Goal: Task Accomplishment & Management: Complete application form

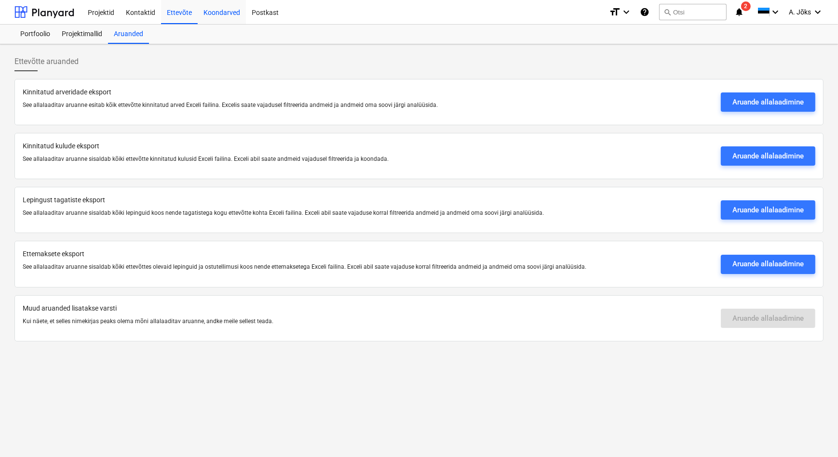
click at [228, 13] on div "Koondarved" at bounding box center [222, 12] width 48 height 25
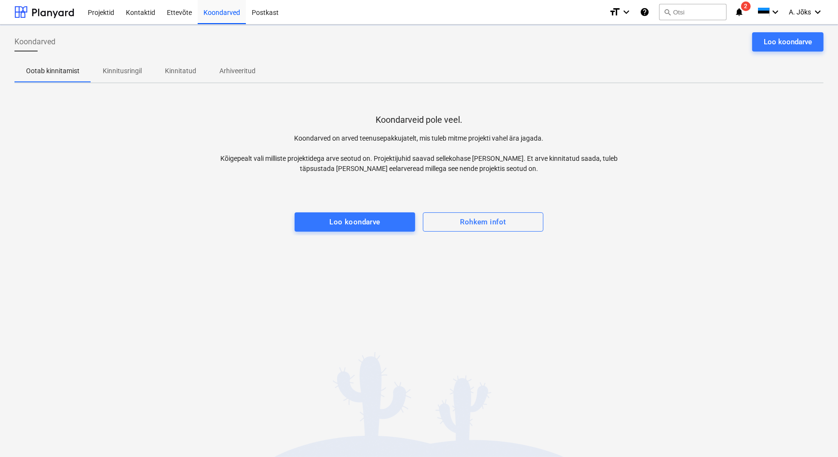
click at [163, 147] on div "Koondarveid pole veel. Koondarved on arved teenusepakkujatelt, mis tuleb mitme …" at bounding box center [418, 163] width 809 height 145
click at [129, 68] on p "Kinnitusringil" at bounding box center [122, 71] width 39 height 10
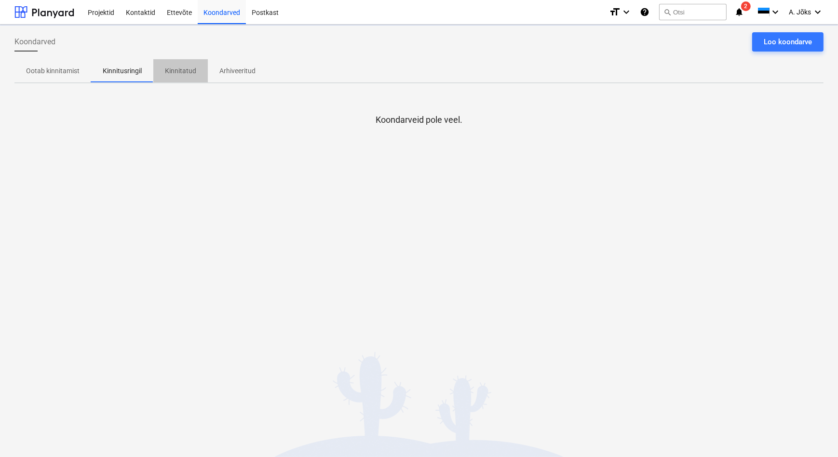
click at [188, 70] on p "Kinnitatud" at bounding box center [180, 71] width 31 height 10
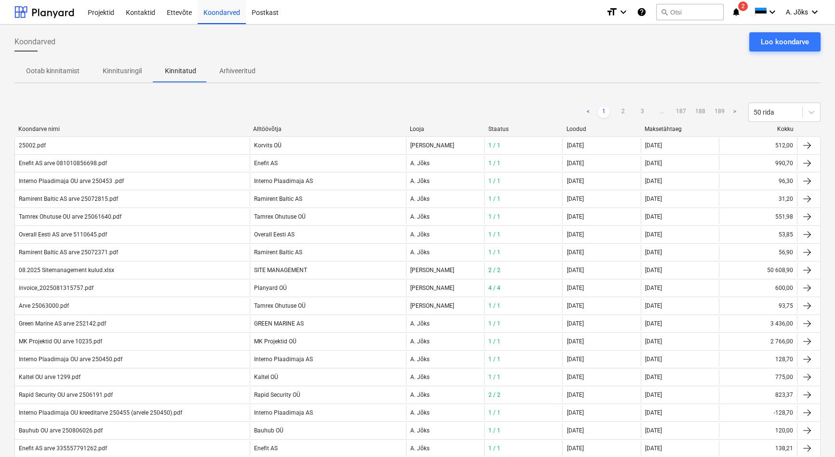
click at [200, 44] on div "Koondarved Loo koondarve" at bounding box center [417, 45] width 806 height 27
click at [127, 68] on p "Kinnitusringil" at bounding box center [122, 71] width 39 height 10
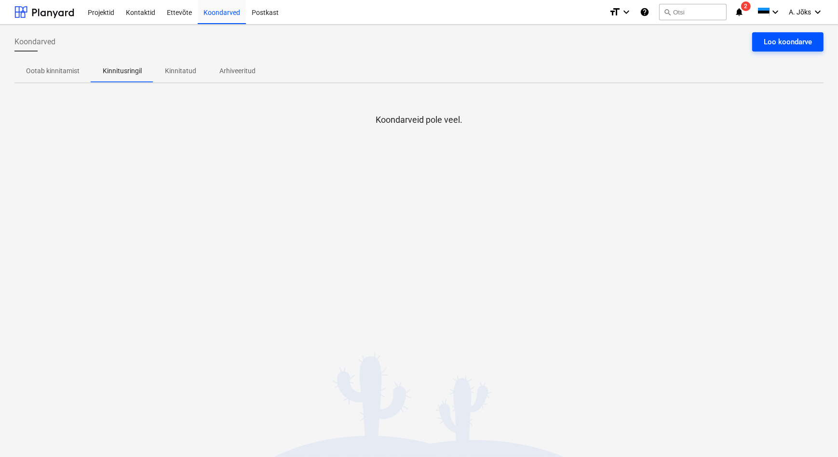
click at [789, 46] on div "Loo koondarve" at bounding box center [788, 42] width 48 height 13
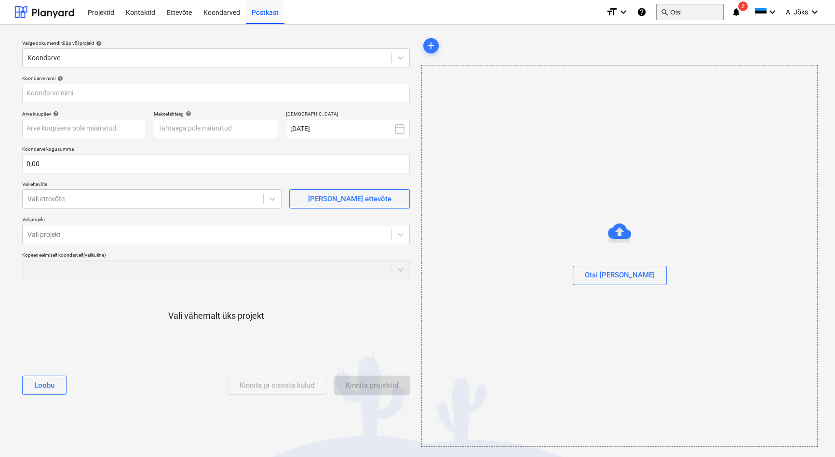
click at [673, 14] on button "search Otsi" at bounding box center [689, 12] width 67 height 16
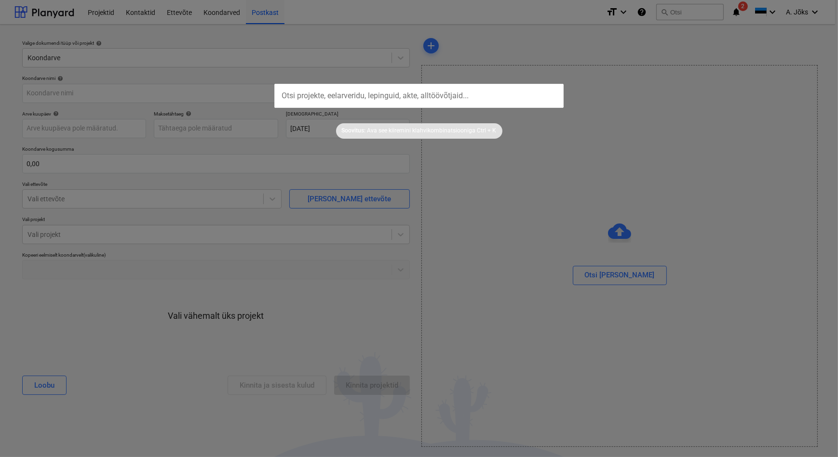
click at [408, 96] on input "text" at bounding box center [418, 96] width 289 height 24
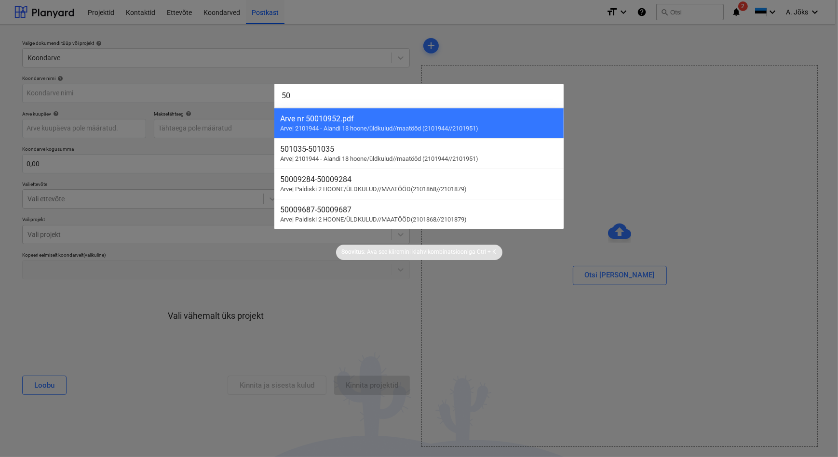
type input "5"
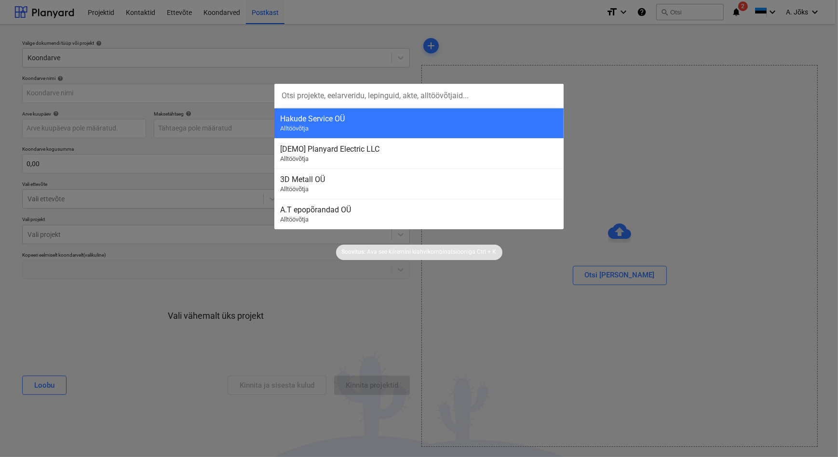
click at [176, 13] on div at bounding box center [419, 228] width 838 height 457
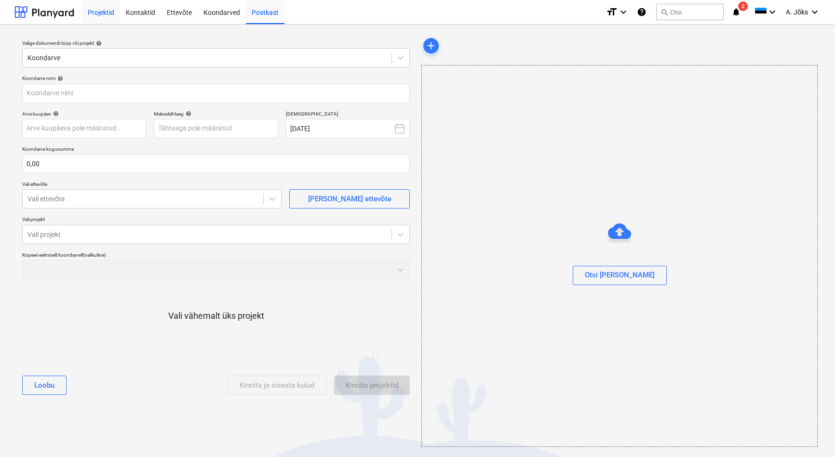
click at [110, 14] on div "Projektid" at bounding box center [101, 12] width 38 height 25
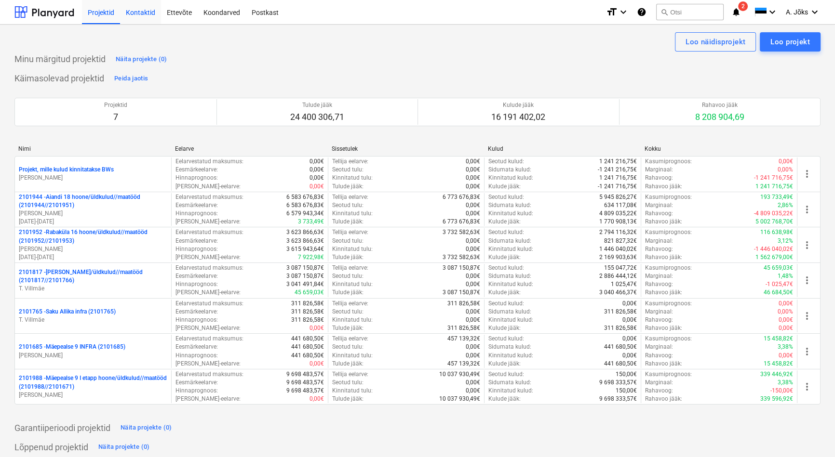
click at [149, 14] on div "Kontaktid" at bounding box center [140, 12] width 41 height 25
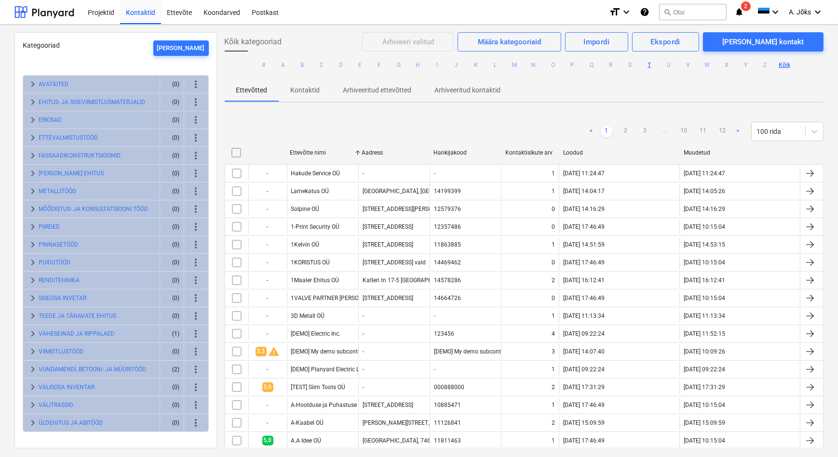
click at [645, 67] on button "T" at bounding box center [649, 65] width 12 height 12
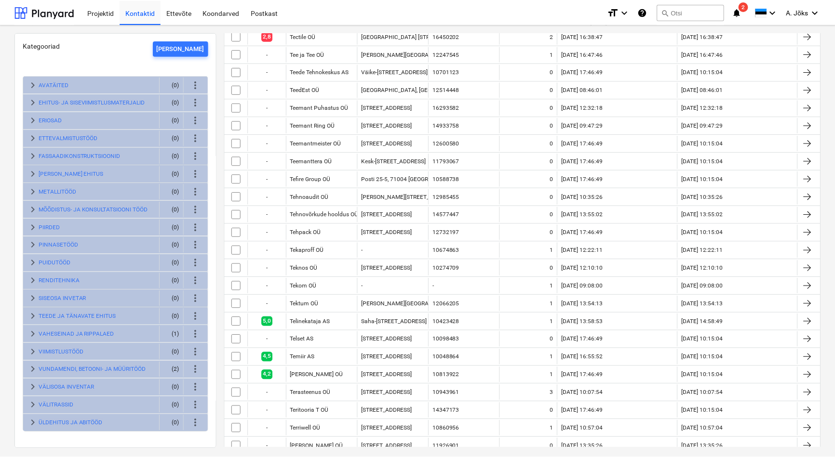
scroll to position [701, 0]
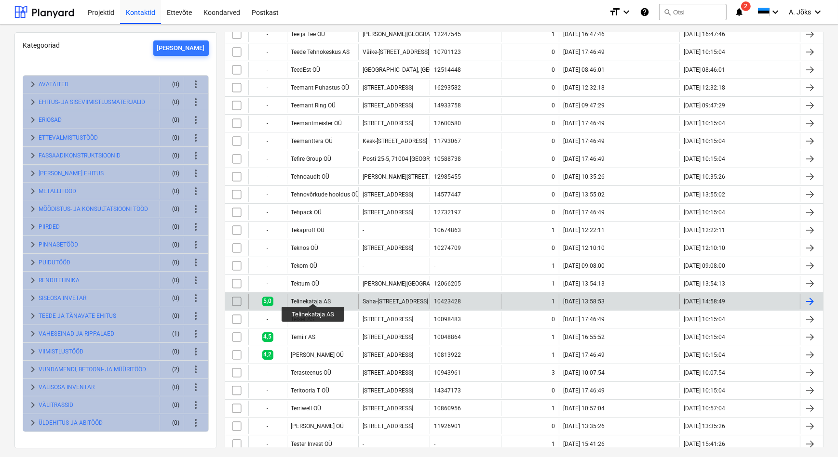
click at [313, 298] on div "Telinekataja AS" at bounding box center [311, 301] width 40 height 7
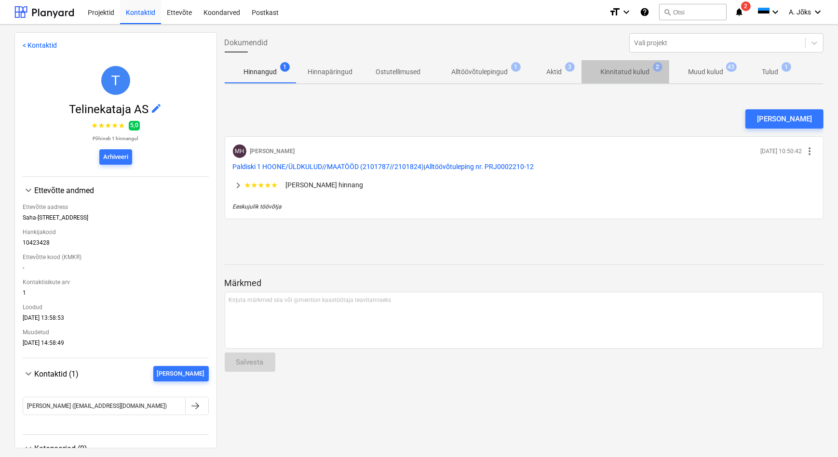
click at [606, 72] on p "Kinnitatud kulud" at bounding box center [625, 72] width 49 height 10
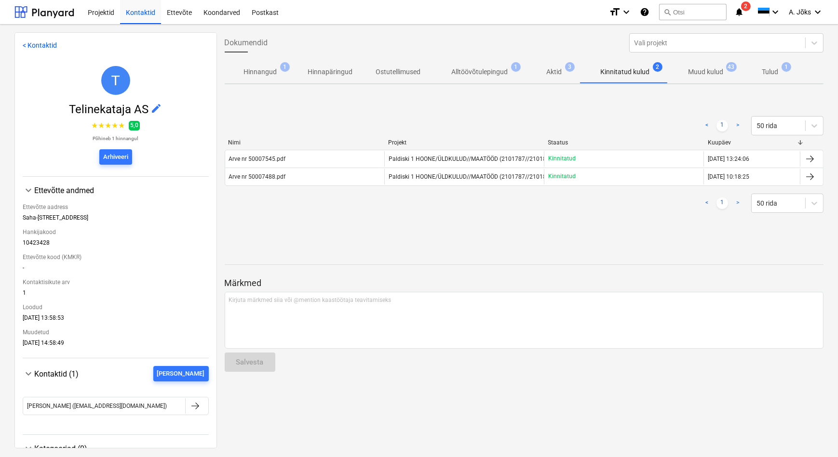
click at [715, 71] on p "Muud kulud" at bounding box center [705, 72] width 35 height 10
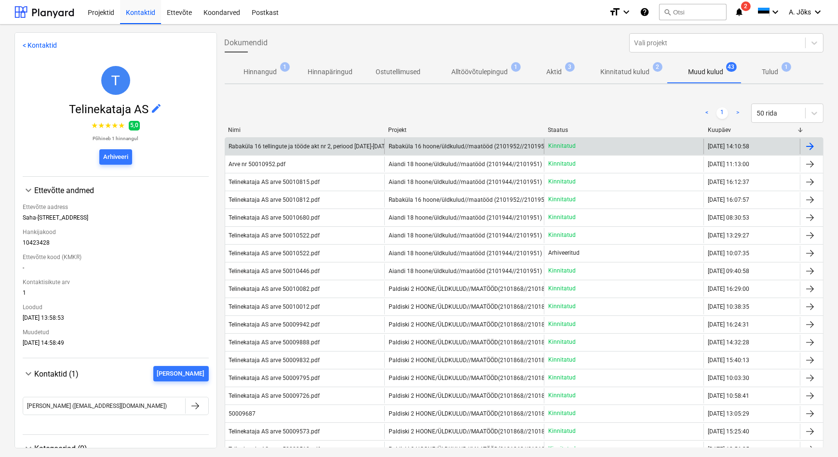
click at [442, 145] on span "Rabaküla 16 hoone/üldkulud//maatööd (2101952//2101953)" at bounding box center [469, 146] width 161 height 7
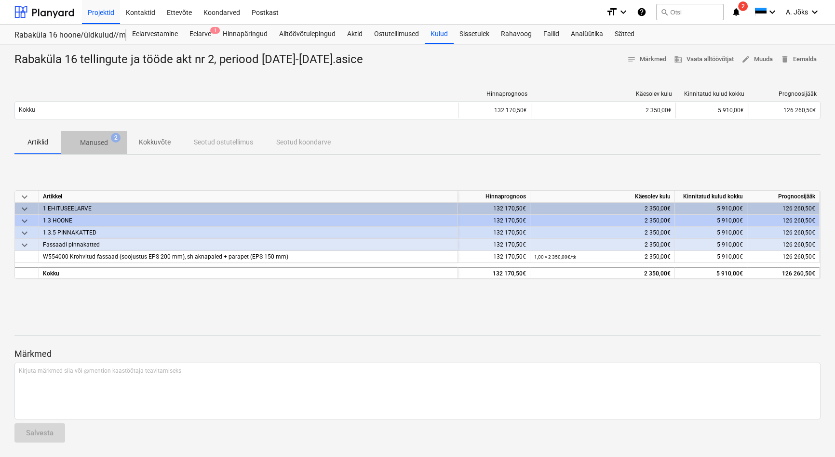
click at [101, 142] on p "Manused" at bounding box center [94, 143] width 28 height 10
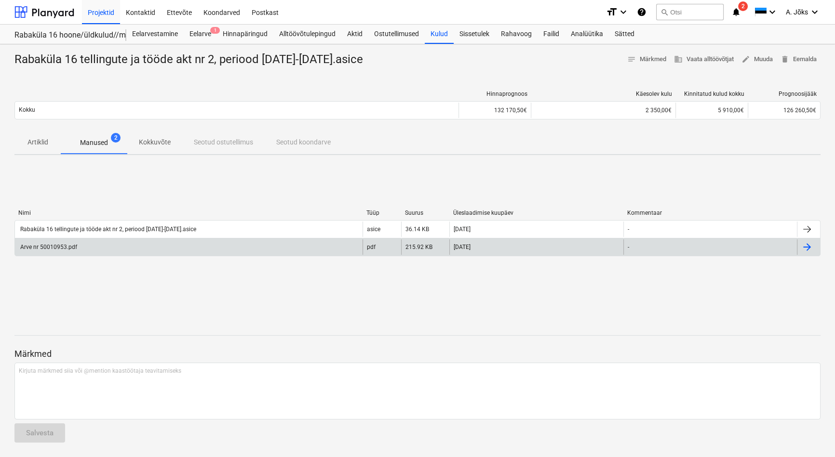
click at [45, 244] on div "Arve nr 50010953.pdf" at bounding box center [48, 247] width 58 height 7
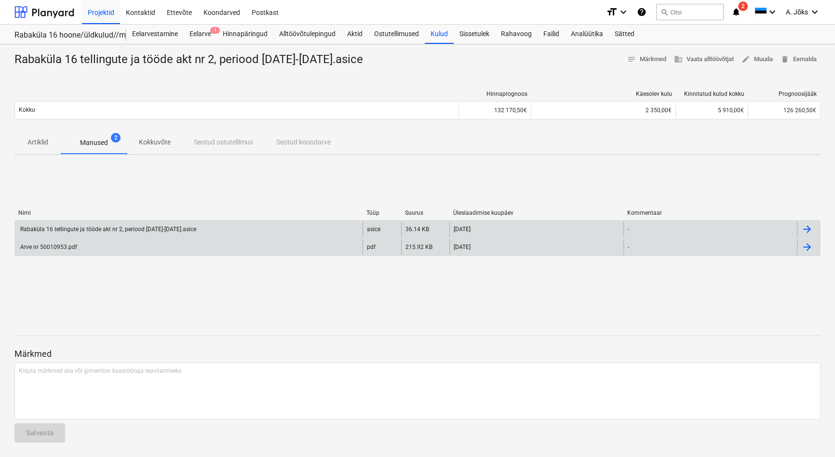
scroll to position [0, 0]
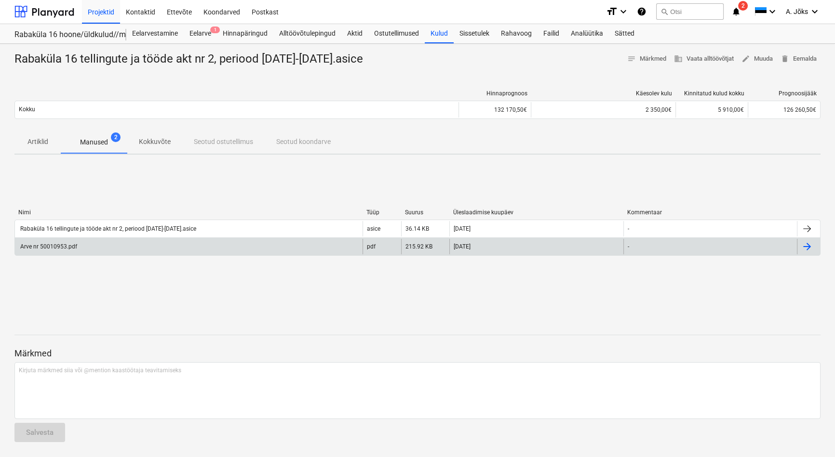
click at [149, 140] on p "Kokkuvõte" at bounding box center [155, 142] width 32 height 10
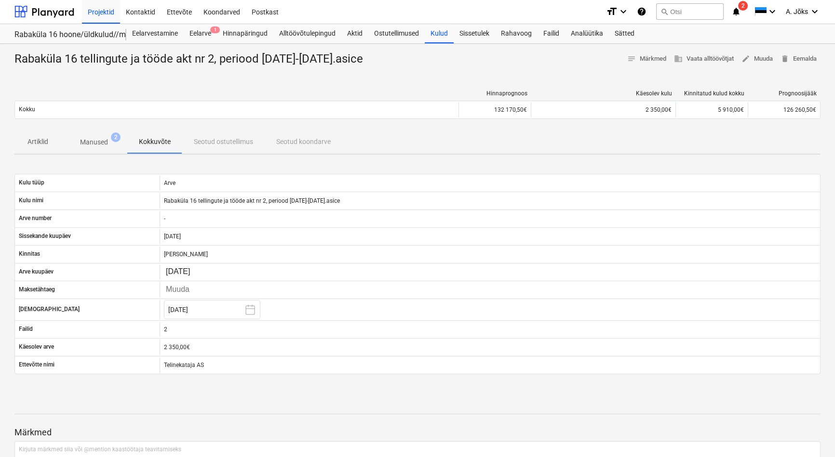
click at [92, 140] on p "Manused" at bounding box center [94, 142] width 28 height 10
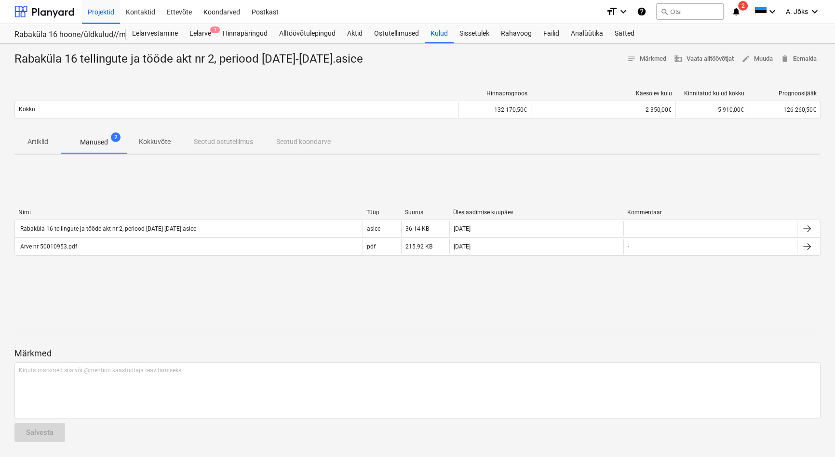
click at [155, 139] on p "Kokkuvõte" at bounding box center [155, 142] width 32 height 10
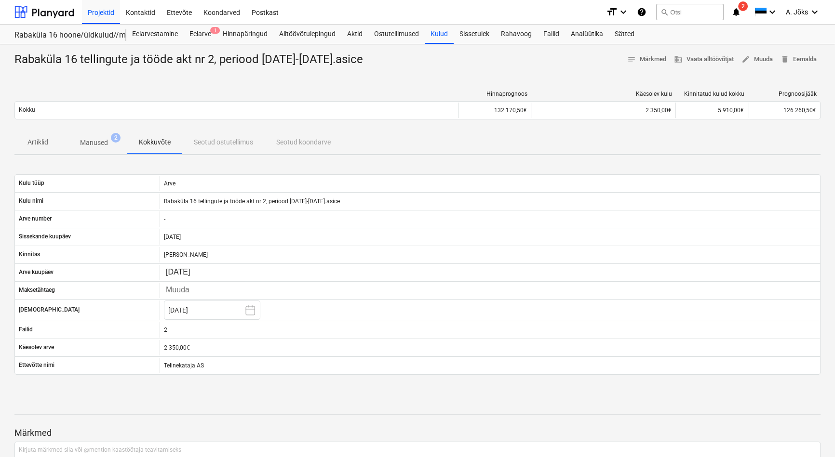
click at [536, 58] on div "Rabaküla 16 tellingute ja tööde akt nr 2, periood [DATE]-[DATE].asice notes Mär…" at bounding box center [417, 59] width 806 height 15
drag, startPoint x: 608, startPoint y: 58, endPoint x: 767, endPoint y: 55, distance: 159.1
click at [767, 55] on div "Rabaküla 16 tellingute ja tööde akt nr 2, periood [DATE]-[DATE].asice notes Mär…" at bounding box center [417, 59] width 806 height 15
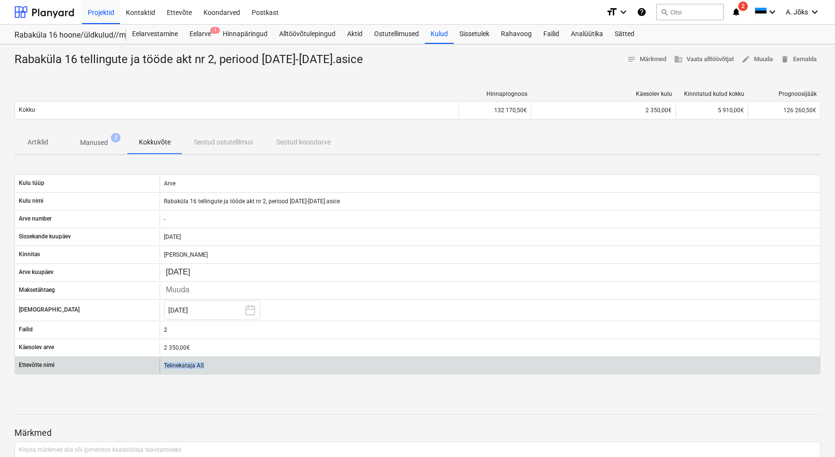
drag, startPoint x: 208, startPoint y: 365, endPoint x: 163, endPoint y: 366, distance: 44.4
click at [163, 366] on div "Telinekataja AS" at bounding box center [490, 365] width 660 height 15
copy div "Telinekataja AS"
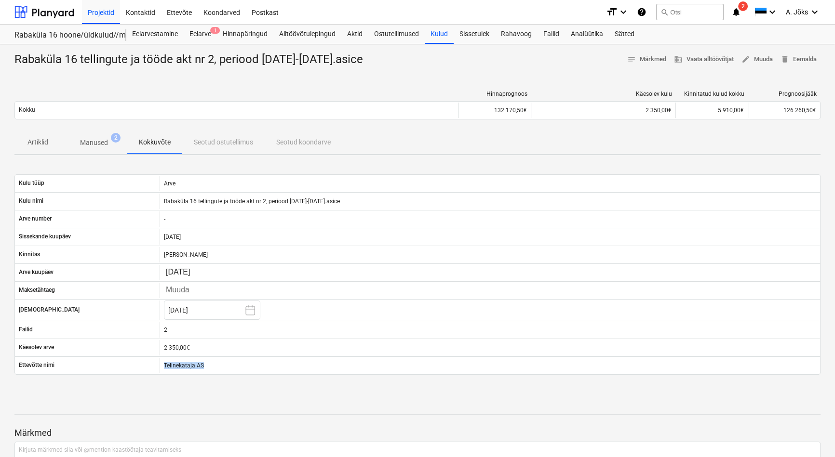
click at [37, 142] on p "Artiklid" at bounding box center [37, 142] width 23 height 10
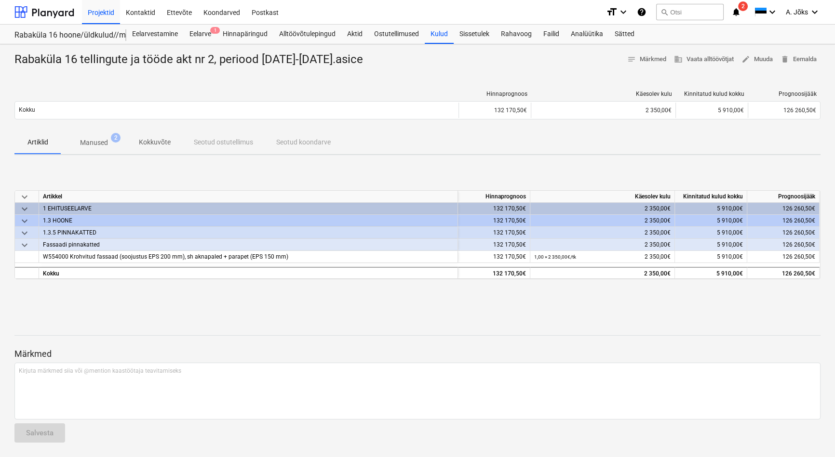
click at [299, 145] on div "Artiklid Manused 2 Kokkuvõte Seotud ostutellimus Seotud koondarve" at bounding box center [417, 142] width 806 height 23
click at [162, 142] on p "Kokkuvõte" at bounding box center [155, 142] width 32 height 10
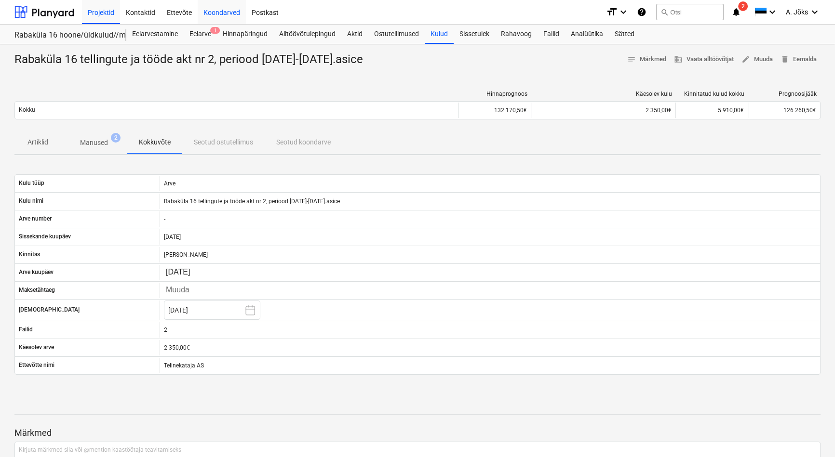
click at [225, 12] on div "Koondarved" at bounding box center [222, 12] width 48 height 25
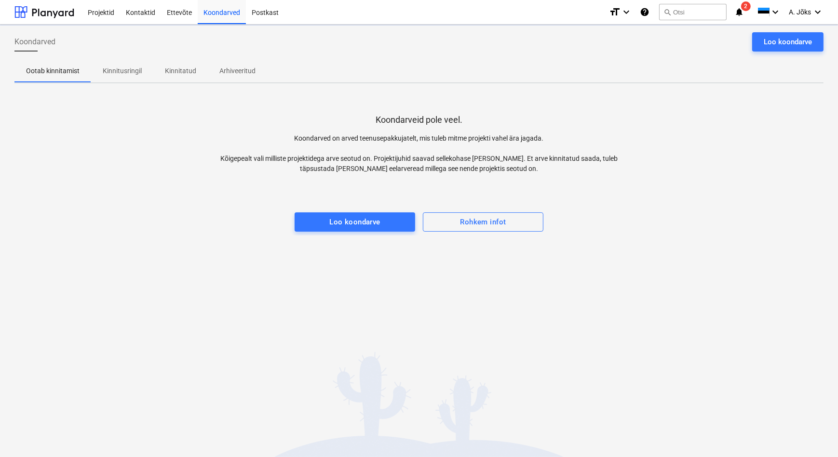
click at [119, 72] on p "Kinnitusringil" at bounding box center [122, 71] width 39 height 10
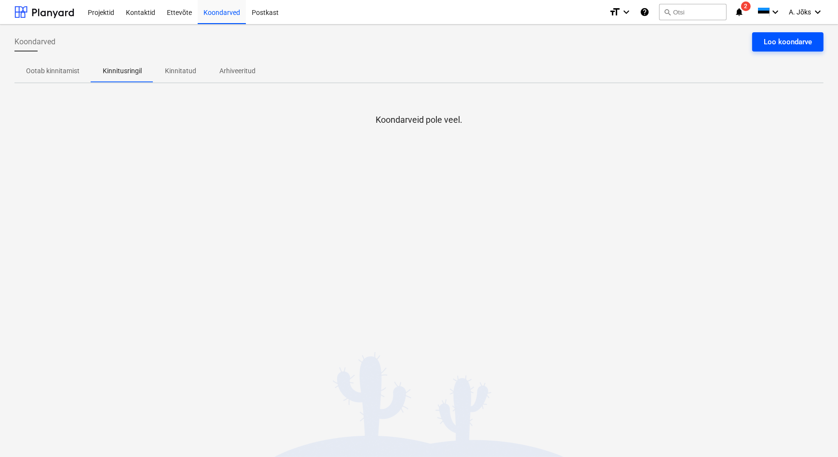
click at [787, 40] on div "Loo koondarve" at bounding box center [788, 42] width 48 height 13
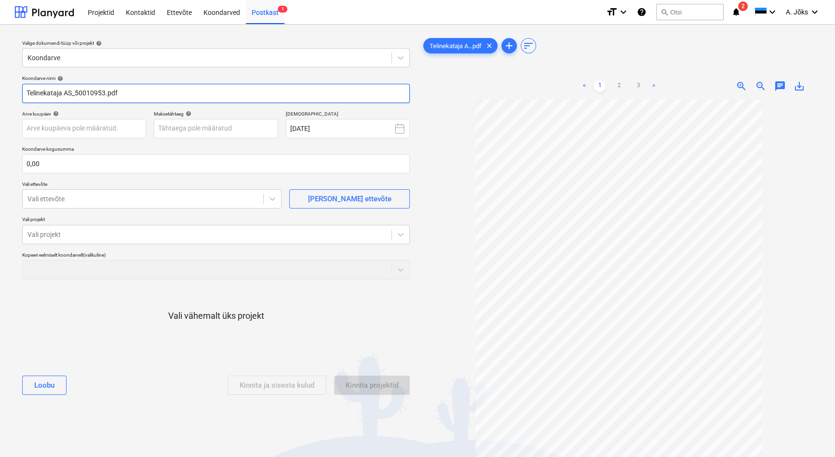
drag, startPoint x: 76, startPoint y: 92, endPoint x: -1, endPoint y: 91, distance: 77.1
click at [0, 91] on html "Projektid Kontaktid Ettevõte Koondarved Postkast 1 format_size keyboard_arrow_d…" at bounding box center [417, 228] width 835 height 457
paste input "50010953"
click at [25, 94] on input "50010953.pdf" at bounding box center [216, 93] width 388 height 19
paste input "Telinekataja"
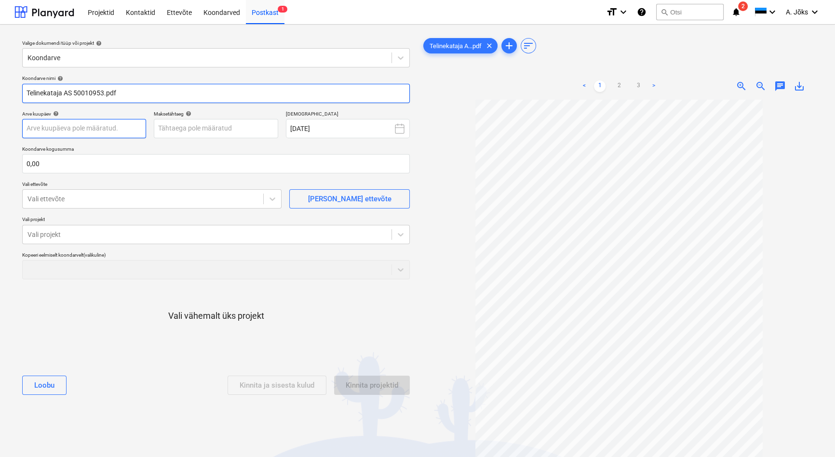
type input "Telinekataja AS 50010953.pdf"
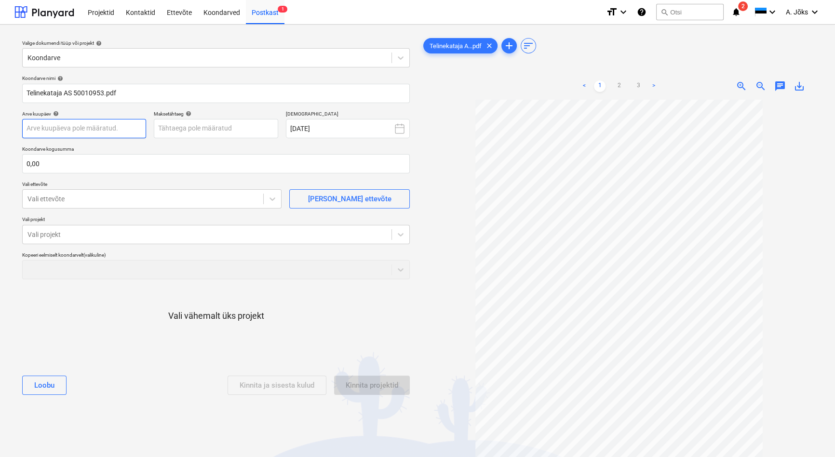
click at [123, 128] on body "Projektid Kontaktid Ettevõte Koondarved Postkast 1 format_size keyboard_arrow_d…" at bounding box center [417, 228] width 835 height 457
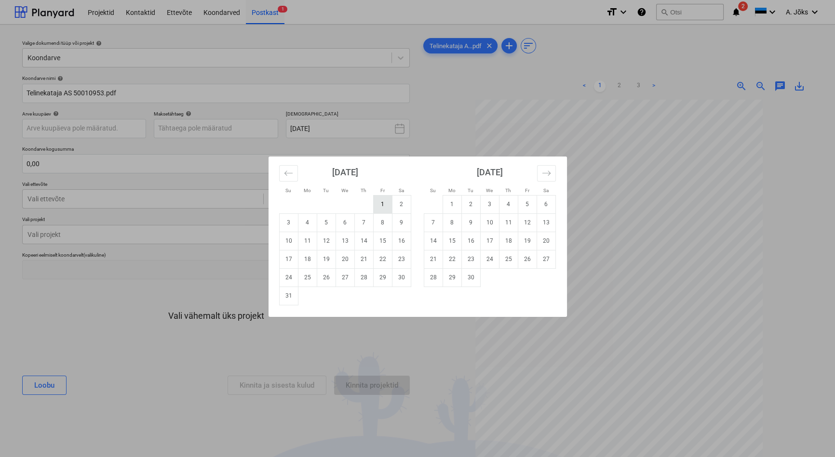
click at [381, 206] on td "1" at bounding box center [382, 204] width 19 height 18
type input "[DATE]"
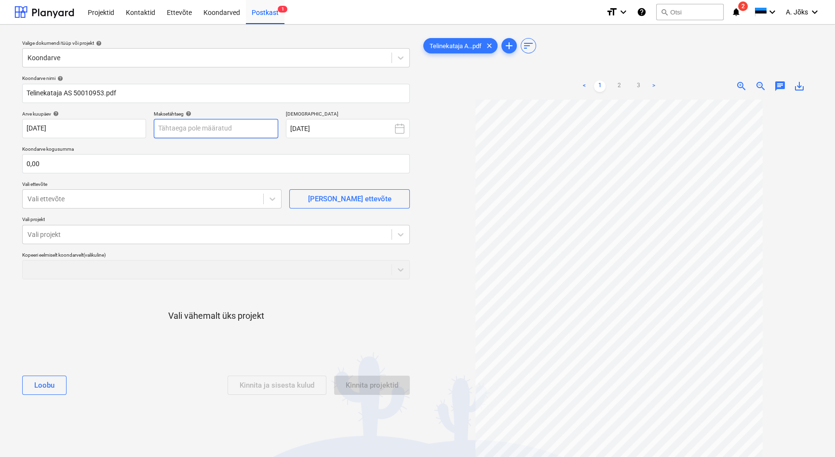
click at [185, 128] on body "Projektid Kontaktid Ettevõte Koondarved Postkast 1 format_size keyboard_arrow_d…" at bounding box center [417, 228] width 835 height 457
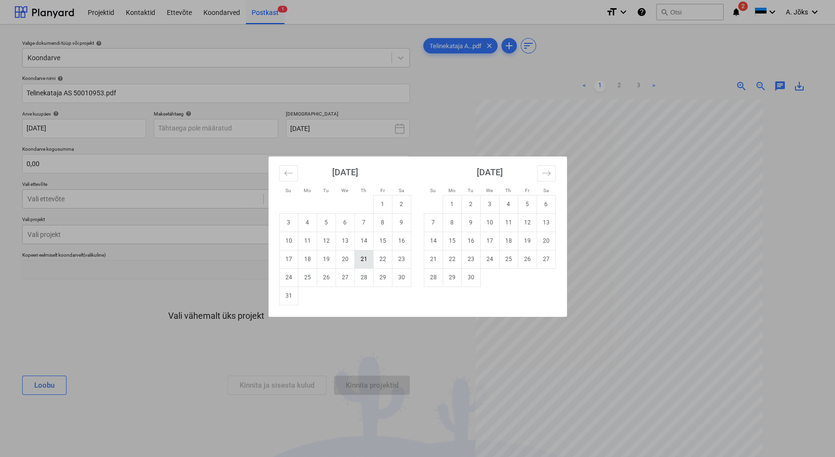
click at [362, 260] on td "21" at bounding box center [363, 259] width 19 height 18
type input "[DATE]"
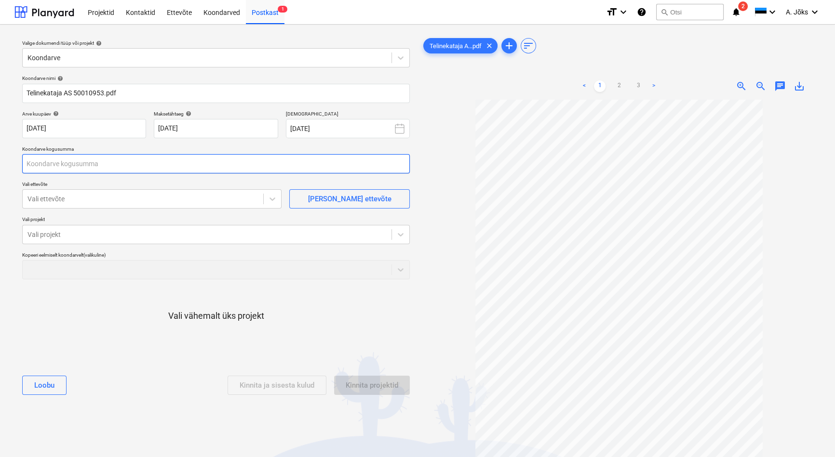
click at [127, 166] on input "text" at bounding box center [216, 163] width 388 height 19
type input "2 365,00"
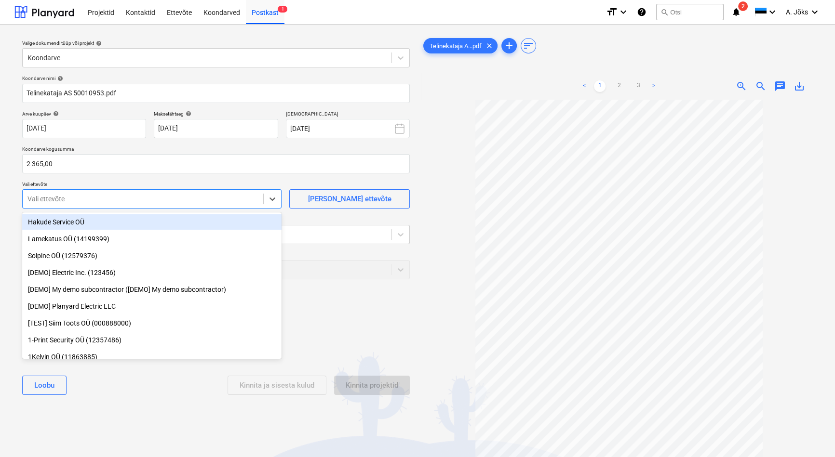
click at [81, 201] on div at bounding box center [142, 199] width 231 height 10
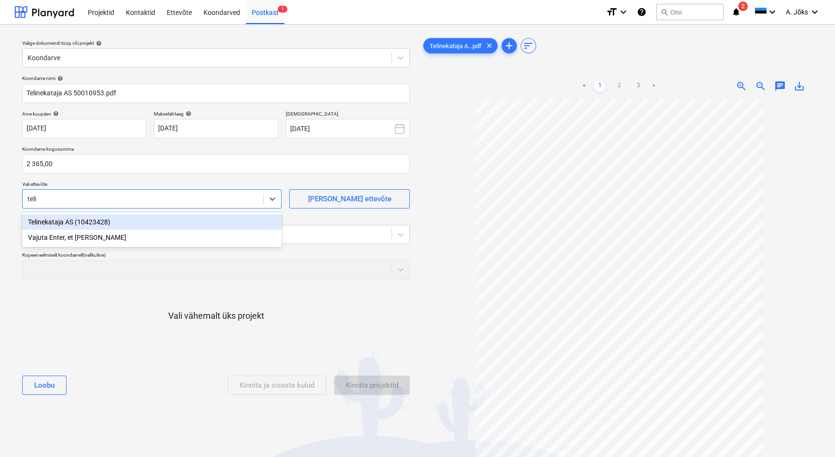
type input "telin"
click at [106, 221] on div "Telinekataja AS (10423428)" at bounding box center [151, 221] width 259 height 15
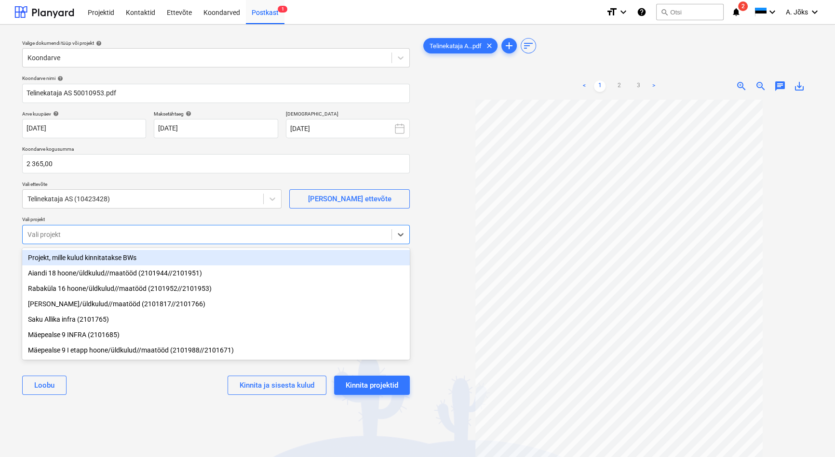
click at [101, 236] on div at bounding box center [206, 235] width 359 height 10
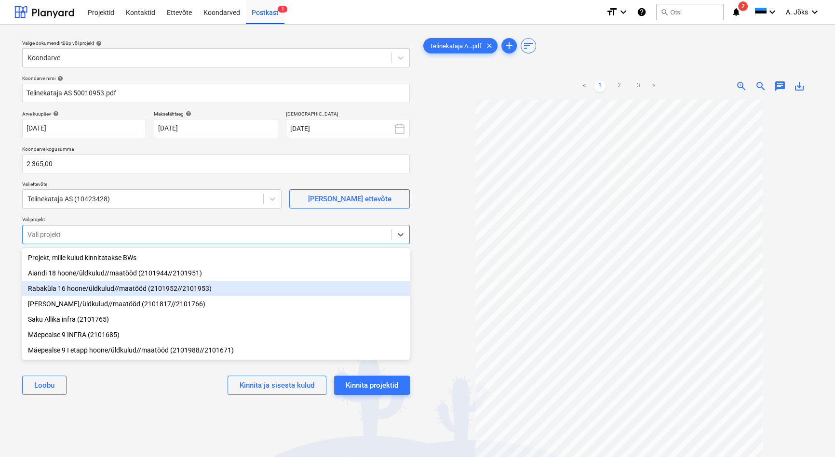
click at [102, 294] on div "Rabaküla 16 hoone/üldkulud//maatööd (2101952//2101953)" at bounding box center [216, 288] width 388 height 15
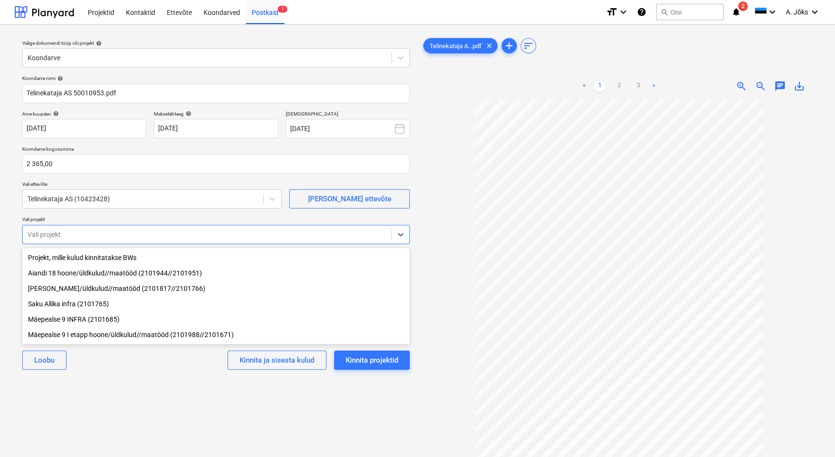
click at [106, 399] on div "Valige dokumendi tüüp või projekt help Koondarve Koondarve nimi help Telinekata…" at bounding box center [215, 283] width 403 height 502
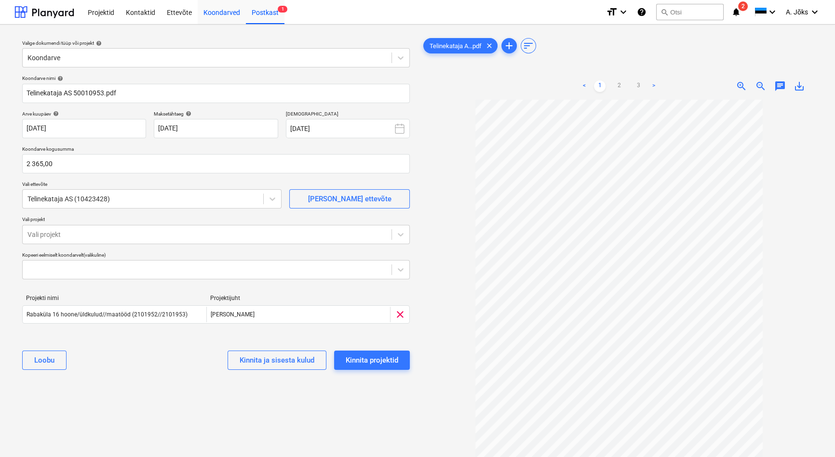
click at [221, 11] on div "Koondarved" at bounding box center [222, 12] width 48 height 25
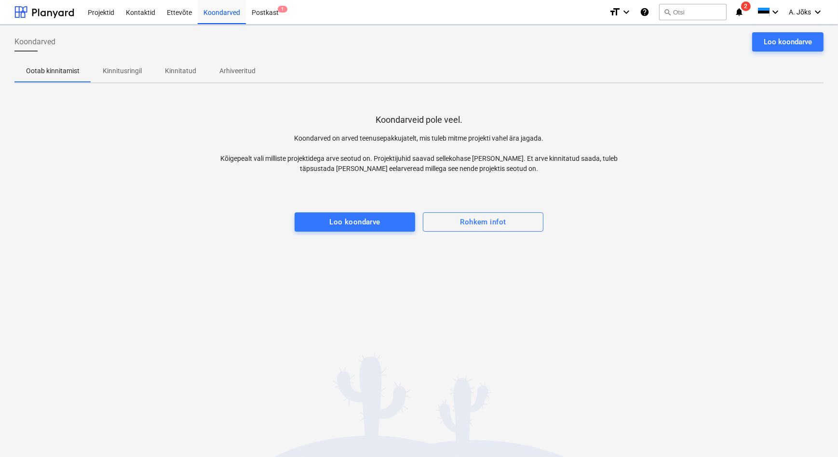
click at [123, 71] on p "Kinnitusringil" at bounding box center [122, 71] width 39 height 10
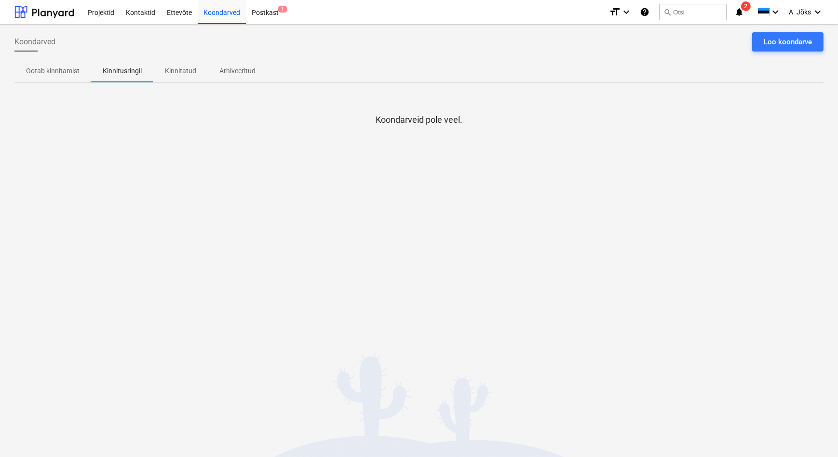
click at [184, 140] on div at bounding box center [418, 135] width 809 height 19
click at [175, 71] on p "Kinnitatud" at bounding box center [180, 71] width 31 height 10
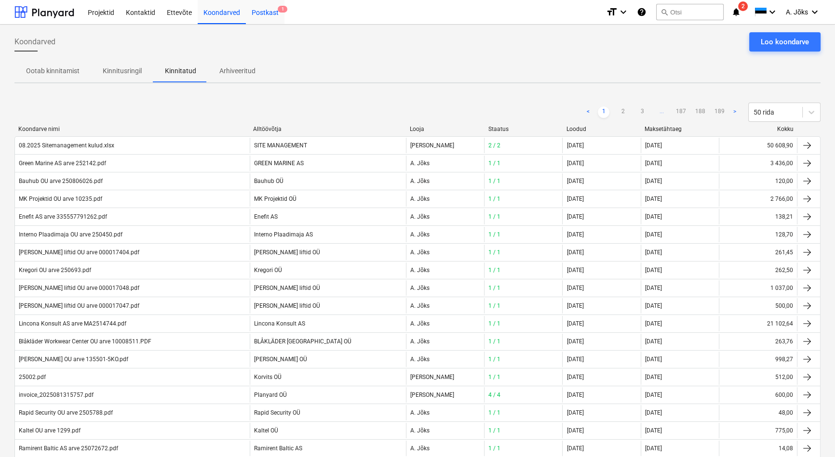
click at [260, 13] on div "Postkast 1" at bounding box center [265, 12] width 39 height 25
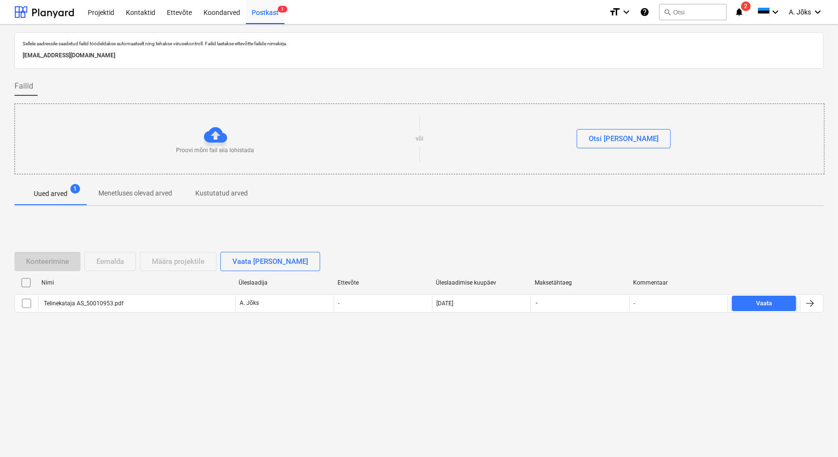
click at [27, 282] on input "checkbox" at bounding box center [25, 282] width 15 height 15
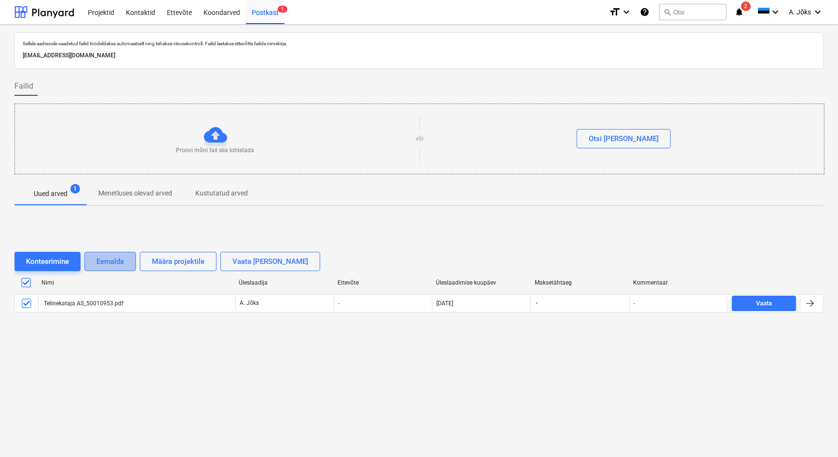
click at [107, 260] on div "Eemalda" at bounding box center [109, 261] width 27 height 13
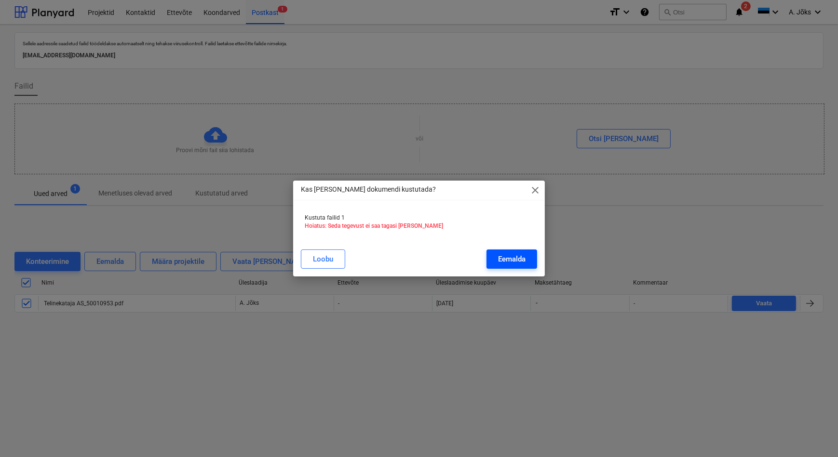
click at [517, 262] on div "Eemalda" at bounding box center [511, 259] width 27 height 13
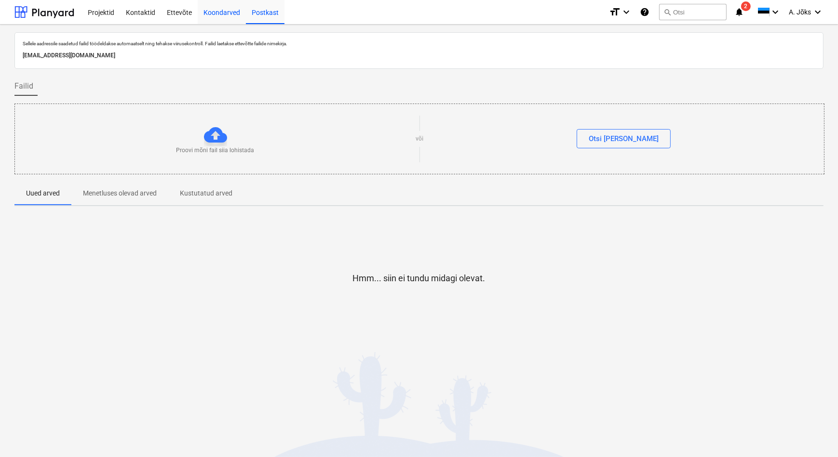
click at [214, 11] on div "Koondarved" at bounding box center [222, 12] width 48 height 25
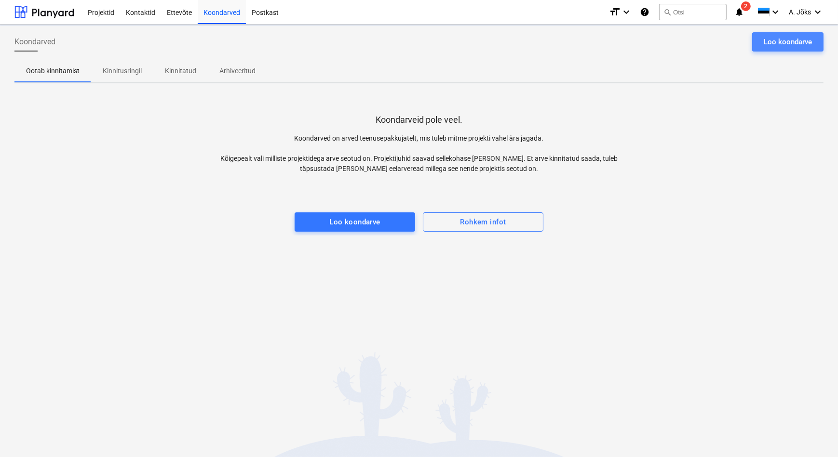
click at [768, 44] on div "Loo koondarve" at bounding box center [788, 42] width 48 height 13
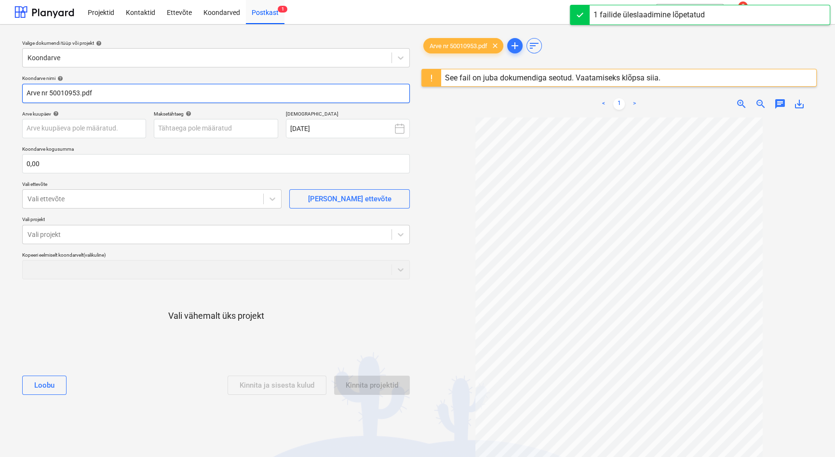
drag, startPoint x: 50, startPoint y: 94, endPoint x: 7, endPoint y: 87, distance: 42.9
click at [7, 87] on div "Valige dokumendi tüüp või projekt help Koondarve Koondarve nimi help Arve nr 50…" at bounding box center [417, 292] width 835 height 535
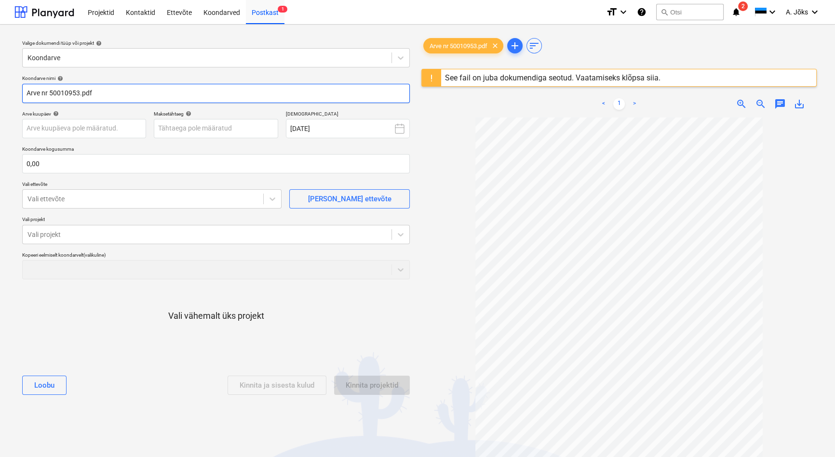
click at [50, 95] on input "Arve nr 50010953.pdf" at bounding box center [216, 93] width 388 height 19
drag, startPoint x: 48, startPoint y: 94, endPoint x: 18, endPoint y: 92, distance: 30.4
click at [18, 92] on div "Koondarve nimi help Arve nr 50010953.pdf Arve kuupäev help Press the down arrow…" at bounding box center [215, 238] width 395 height 335
paste input "Telinekataja"
type input "Telinekataja AS arve 50010953.pdf"
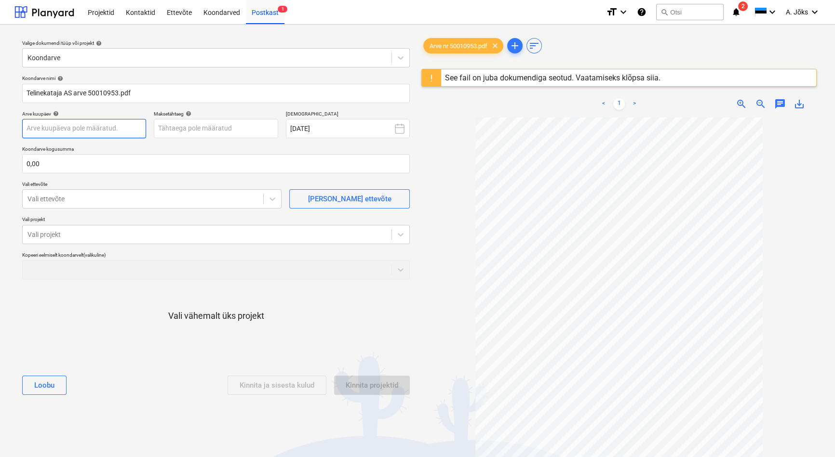
click at [120, 130] on body "Projektid Kontaktid Ettevõte Koondarved Postkast 1 format_size keyboard_arrow_d…" at bounding box center [417, 228] width 835 height 457
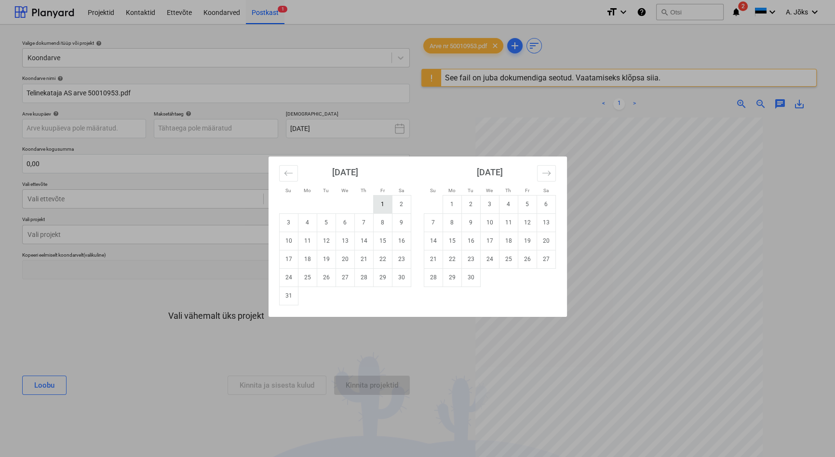
click at [381, 205] on td "1" at bounding box center [382, 204] width 19 height 18
type input "[DATE]"
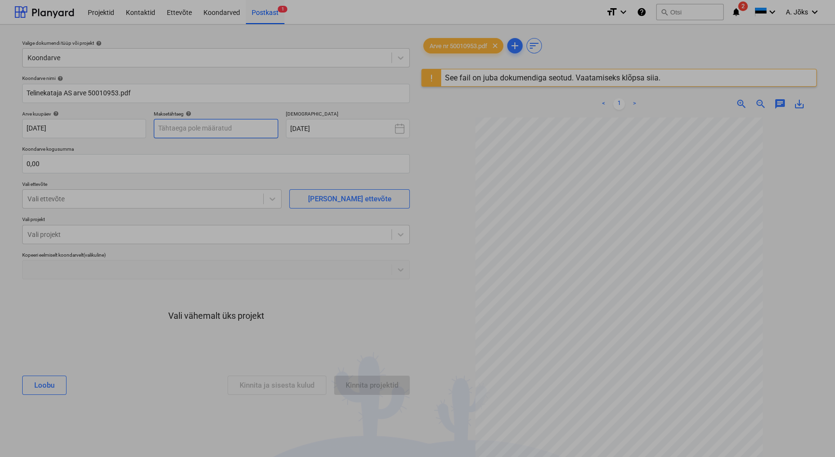
click at [226, 130] on body "Projektid Kontaktid Ettevõte Koondarved Postkast 1 format_size keyboard_arrow_d…" at bounding box center [417, 228] width 835 height 457
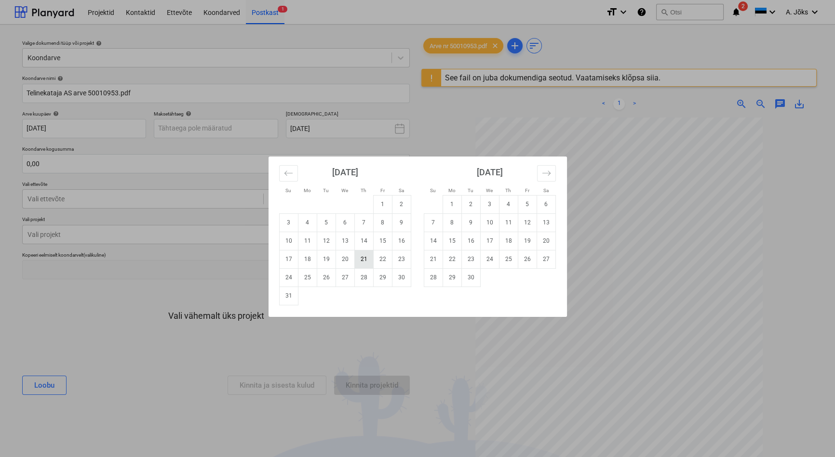
click at [368, 258] on td "21" at bounding box center [363, 259] width 19 height 18
type input "[DATE]"
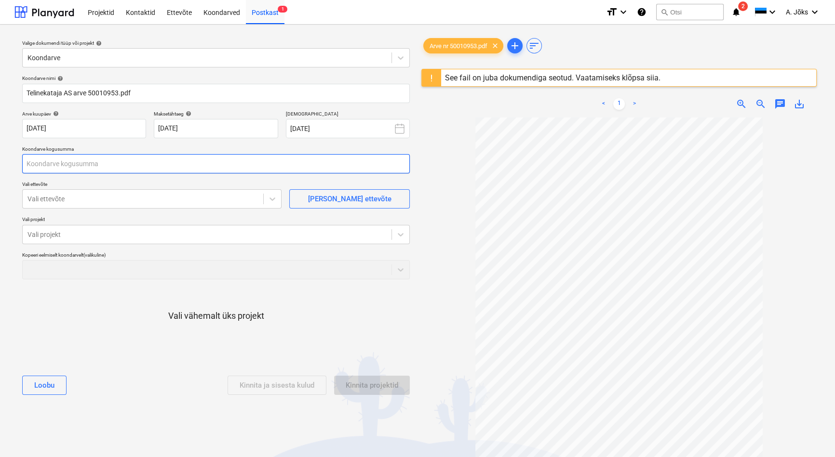
click at [55, 158] on input "text" at bounding box center [216, 163] width 388 height 19
type input "2 365,00"
click at [66, 201] on div at bounding box center [142, 199] width 231 height 10
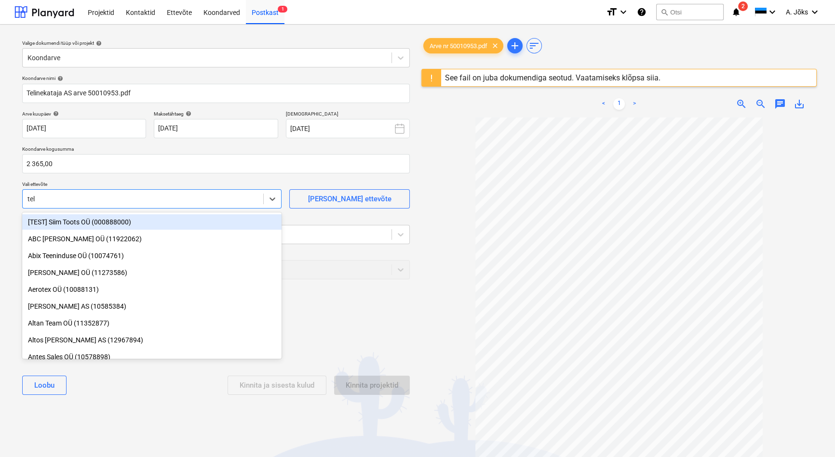
type input "teli"
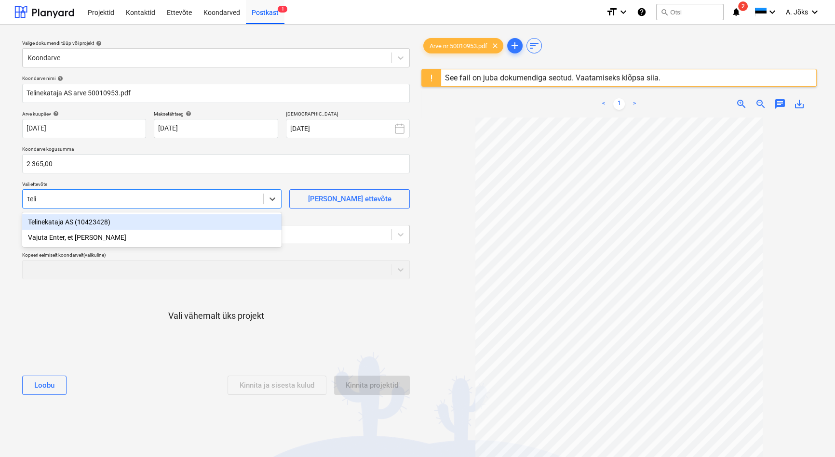
click at [73, 221] on div "Telinekataja AS (10423428)" at bounding box center [151, 221] width 259 height 15
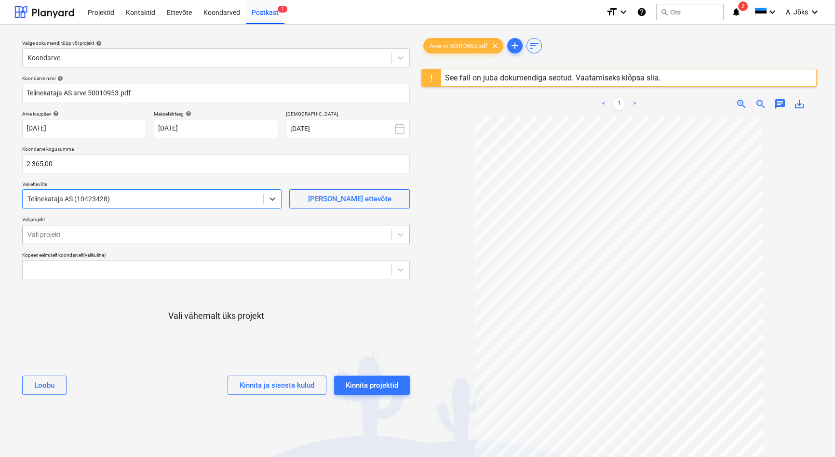
click at [74, 235] on div at bounding box center [206, 235] width 359 height 10
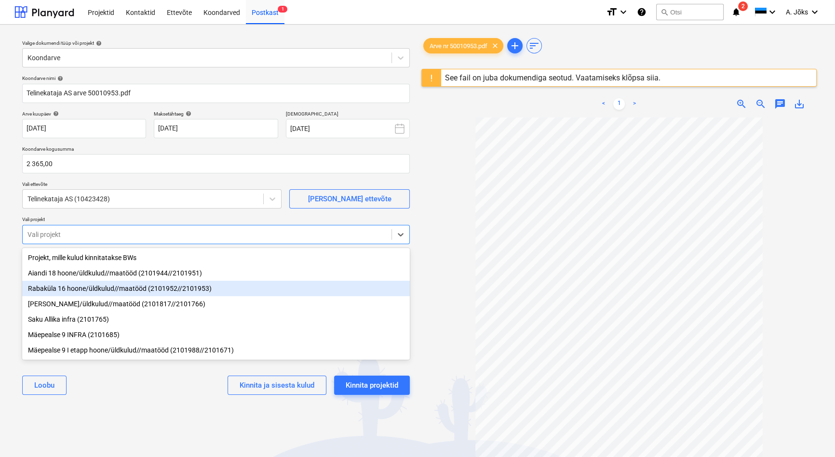
click at [72, 290] on div "Rabaküla 16 hoone/üldkulud//maatööd (2101952//2101953)" at bounding box center [216, 288] width 388 height 15
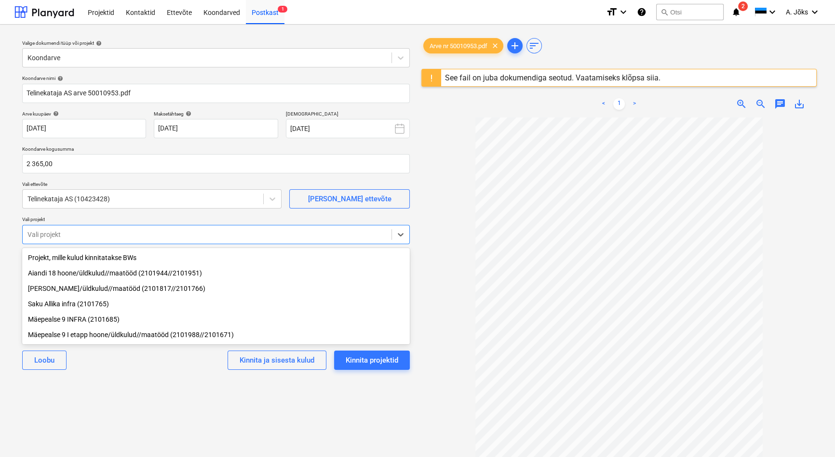
click at [142, 400] on div "Valige dokumendi tüüp või projekt help Koondarve Koondarve nimi help Telinekata…" at bounding box center [215, 292] width 403 height 520
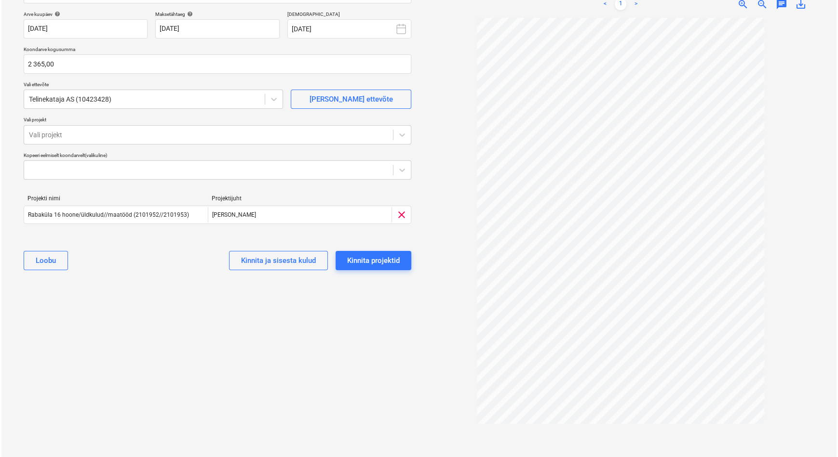
scroll to position [102, 0]
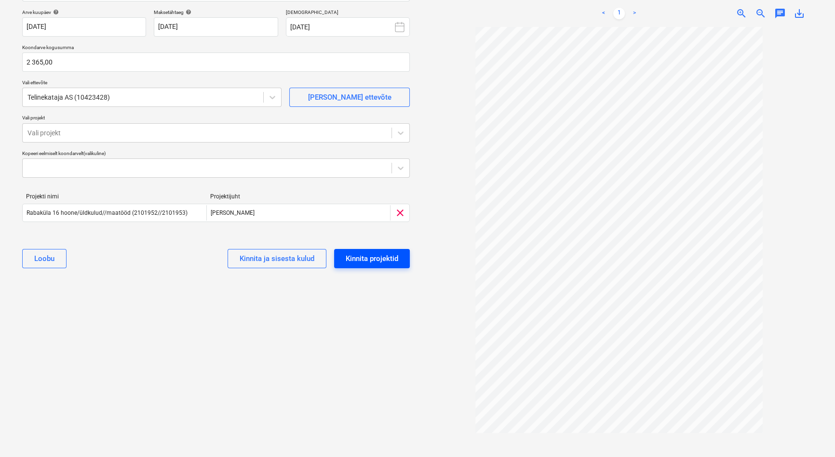
click at [378, 256] on div "Kinnita projektid" at bounding box center [372, 259] width 53 height 13
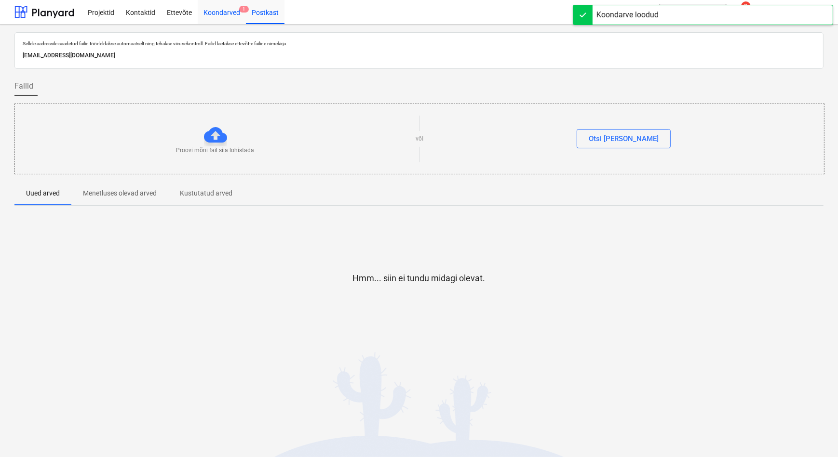
click at [223, 11] on div "Koondarved 1" at bounding box center [222, 12] width 48 height 25
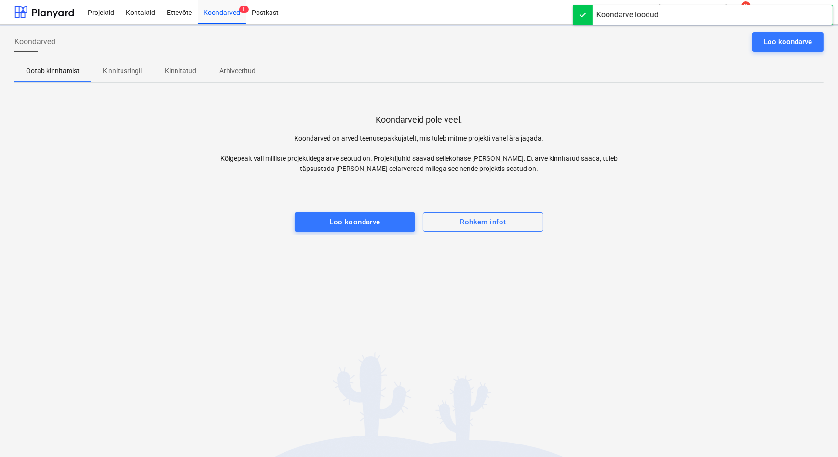
click at [120, 72] on p "Kinnitusringil" at bounding box center [122, 71] width 39 height 10
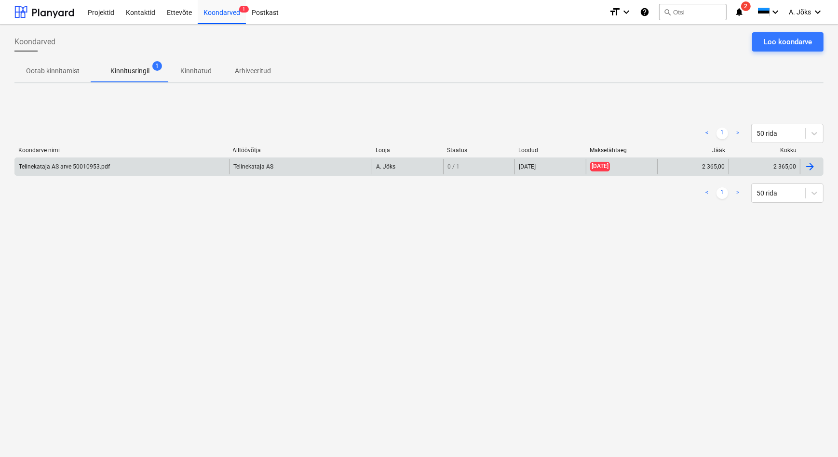
click at [125, 168] on div "Telinekataja AS arve 50010953.pdf" at bounding box center [122, 166] width 214 height 15
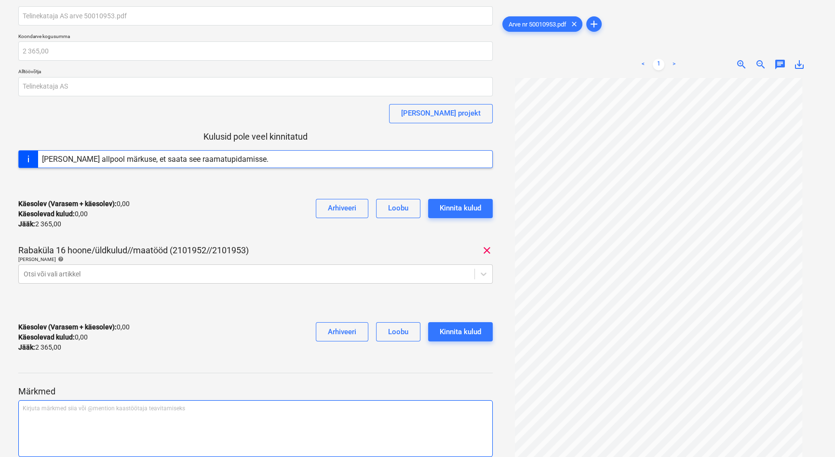
scroll to position [72, 0]
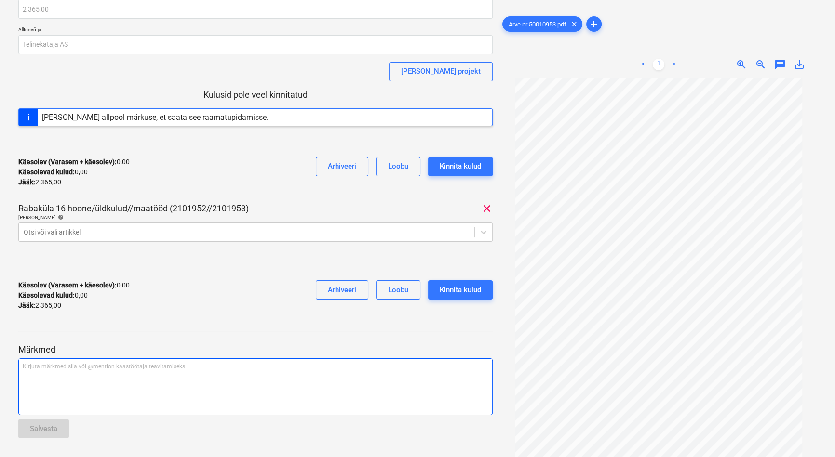
click at [110, 367] on p "Kirjuta märkmed siia või @mention kaastöötaja teavitamiseks ﻿" at bounding box center [256, 367] width 466 height 8
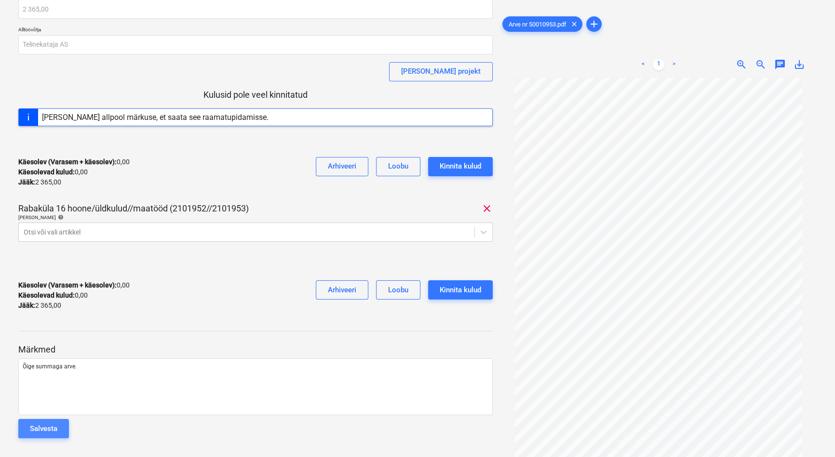
click at [48, 426] on div "Salvesta" at bounding box center [43, 429] width 27 height 13
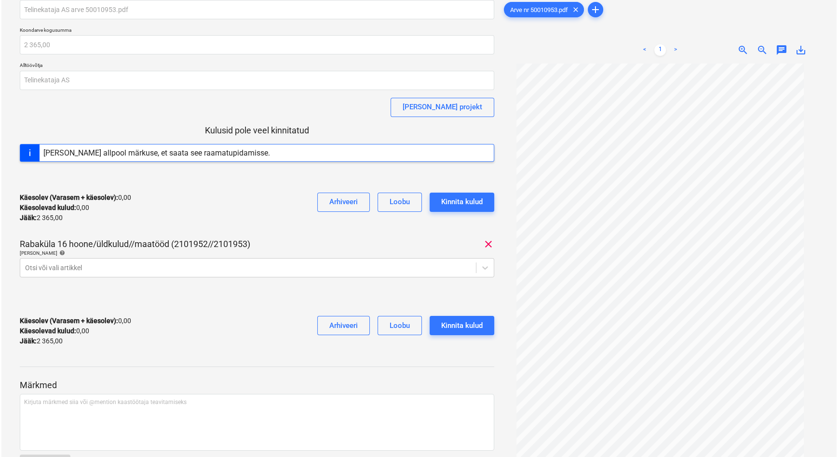
scroll to position [0, 0]
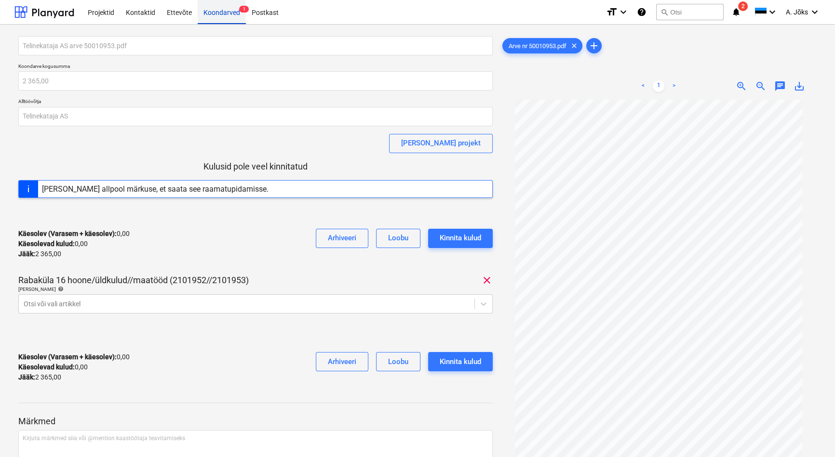
click at [223, 13] on div "Koondarved 1" at bounding box center [222, 12] width 48 height 25
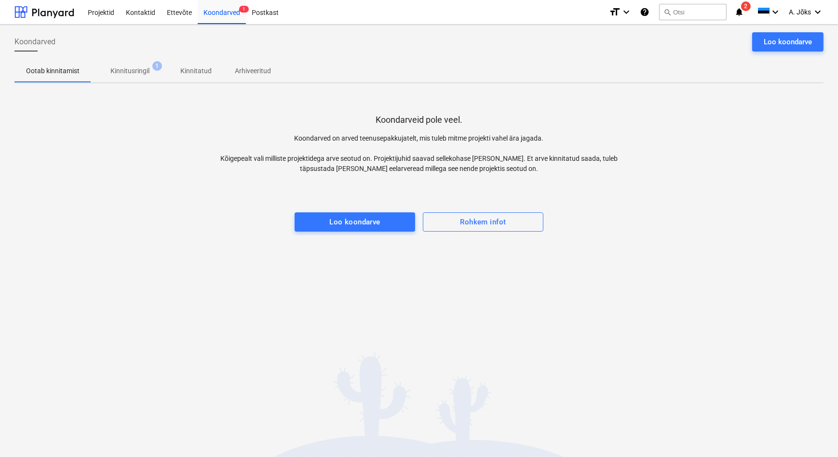
click at [139, 69] on p "Kinnitusringil" at bounding box center [129, 71] width 39 height 10
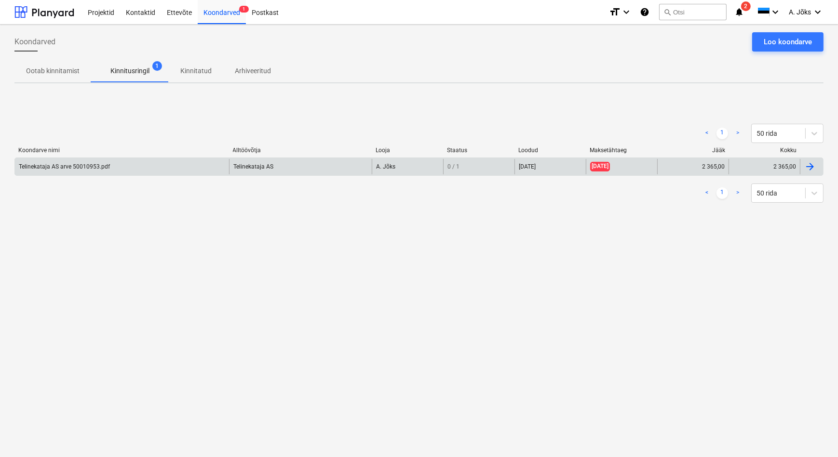
click at [94, 169] on div "Telinekataja AS arve 50010953.pdf" at bounding box center [64, 166] width 91 height 7
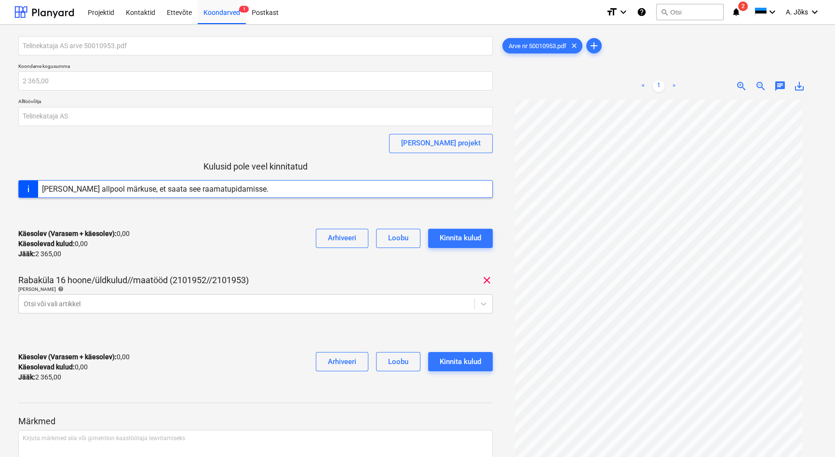
click at [15, 48] on div "Telinekataja AS arve 50010953.pdf Koondarve kogusumma 2 365,00 Alltöövõtja Teli…" at bounding box center [255, 326] width 482 height 588
click at [780, 88] on span "chat" at bounding box center [780, 86] width 12 height 12
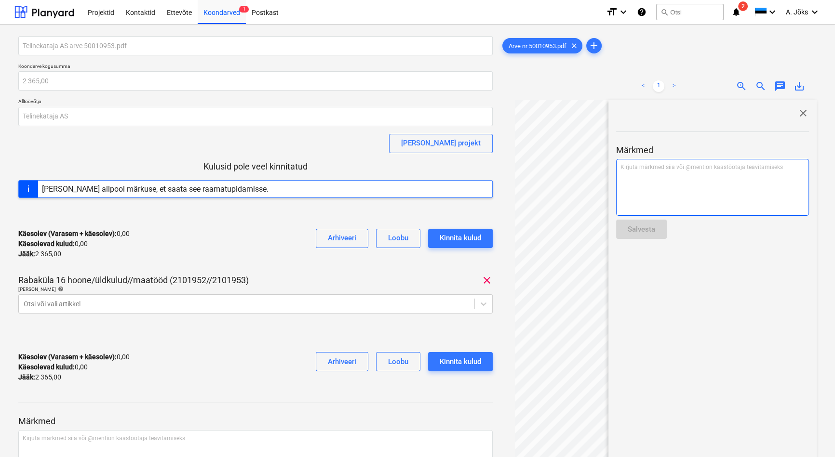
click at [687, 168] on p "Kirjuta märkmed siia või @mention kaastöötaja teavitamiseks ﻿" at bounding box center [712, 167] width 184 height 8
click at [665, 165] on p "﻿ @ [PERSON_NAME] ﻿ ﻿" at bounding box center [712, 168] width 184 height 10
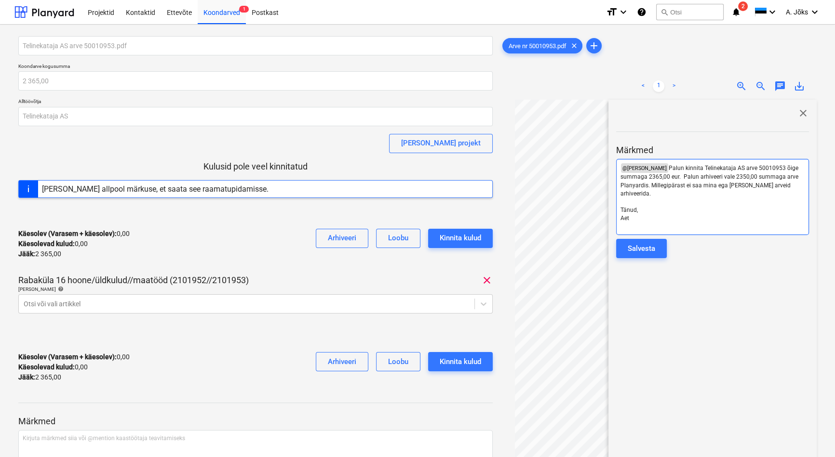
click at [660, 169] on span "Palun kinnita Telinekataja AS arve 50010953 õige summaga 2365,00 eur. Palun arh…" at bounding box center [709, 181] width 179 height 32
click at [669, 176] on span "Palun kinnita Telinekataja AS arve 50010953 õige summaga 2365,00 eur. Palun arh…" at bounding box center [709, 181] width 179 height 32
click at [682, 178] on span "Palun kinnita Telinekataja AS arve 50010953 õige summaga 2365,00 eur. Palun arh…" at bounding box center [709, 181] width 179 height 32
click at [742, 185] on span "Palun kinnita Telinekataja AS arve 50010953 õige summaga 2365,00 eur. Palun arh…" at bounding box center [709, 181] width 179 height 32
click at [687, 193] on p "﻿ @ [PERSON_NAME] ﻿ Palun kinnita Telinekataja AS arve 50010953 õige summaga 23…" at bounding box center [712, 180] width 184 height 35
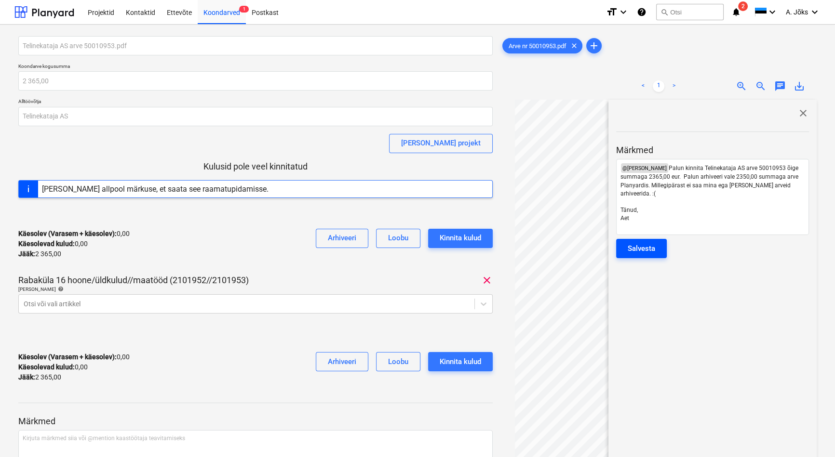
click at [656, 248] on button "Salvesta" at bounding box center [641, 248] width 51 height 19
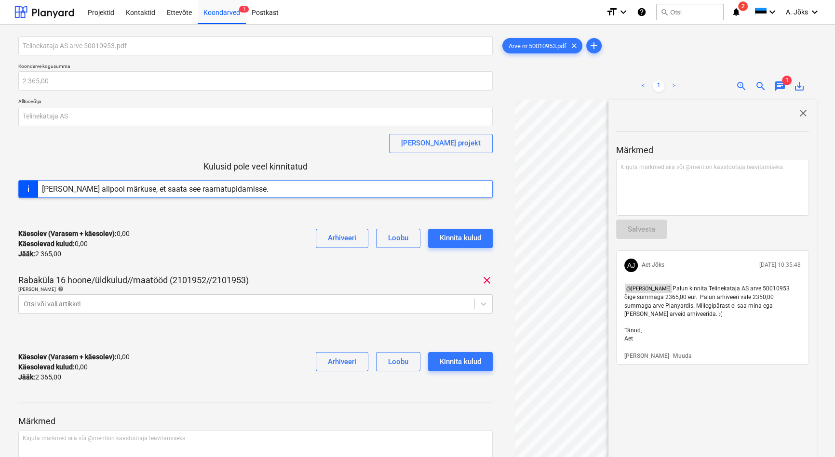
click at [793, 111] on div "close" at bounding box center [712, 113] width 193 height 12
click at [799, 112] on span "close" at bounding box center [803, 113] width 12 height 12
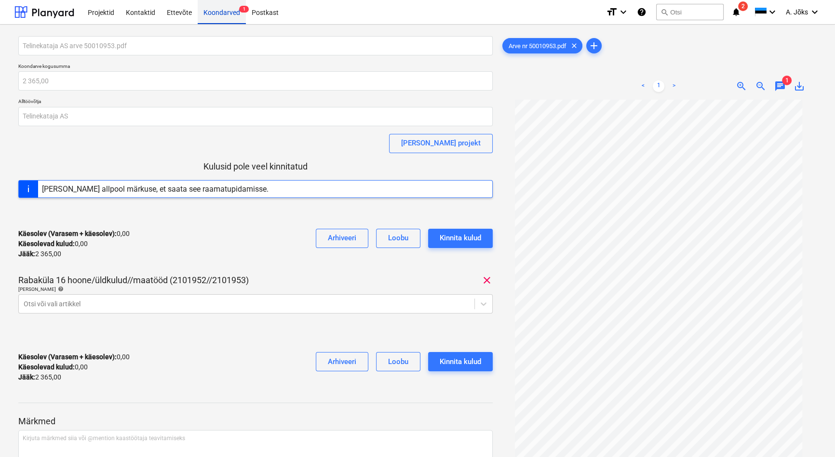
click at [214, 11] on div "Koondarved 1" at bounding box center [222, 12] width 48 height 25
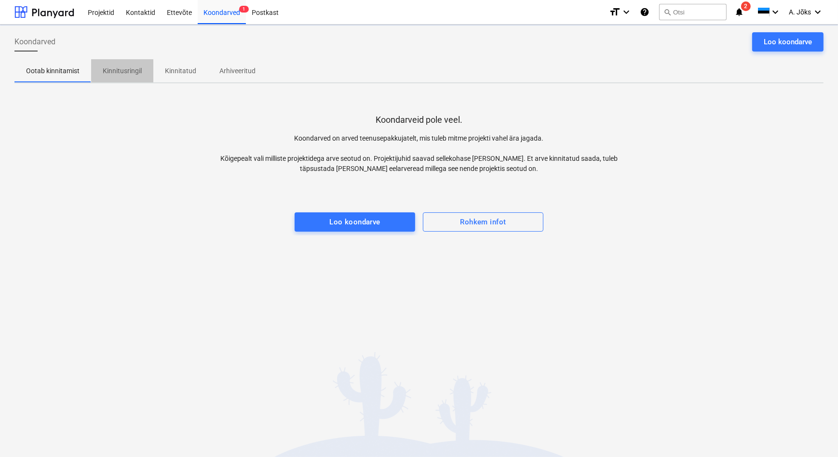
click at [126, 68] on p "Kinnitusringil" at bounding box center [122, 71] width 39 height 10
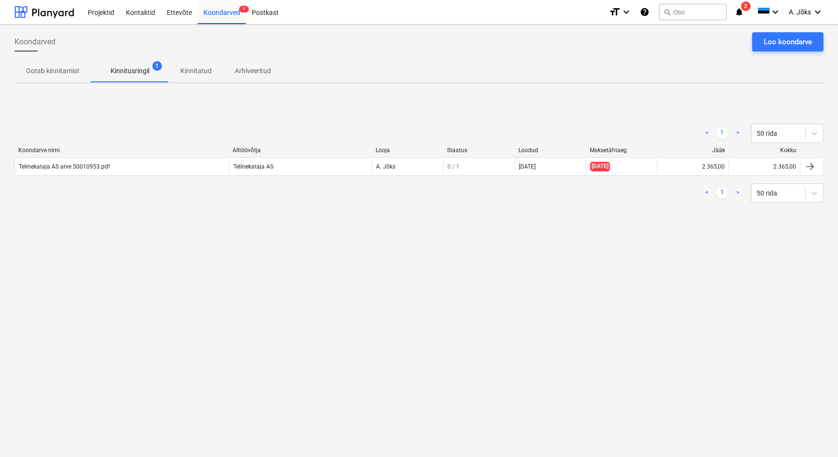
click at [316, 307] on div "Koondarved Loo koondarve Ootab kinnitamist Kinnitusringil 1 Kinnitatud Arhiveer…" at bounding box center [419, 241] width 838 height 433
click at [741, 5] on span "2" at bounding box center [746, 6] width 10 height 10
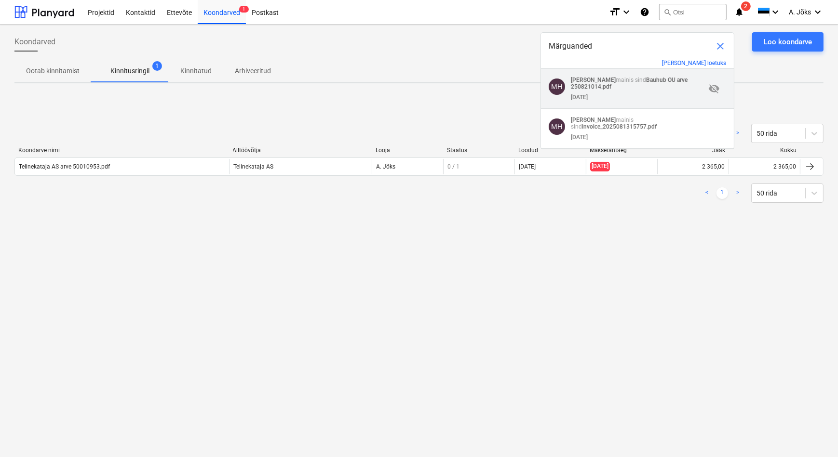
click at [604, 79] on p "[PERSON_NAME] mainis sind Bauhub OU arve 250821014.pdf" at bounding box center [638, 83] width 134 height 13
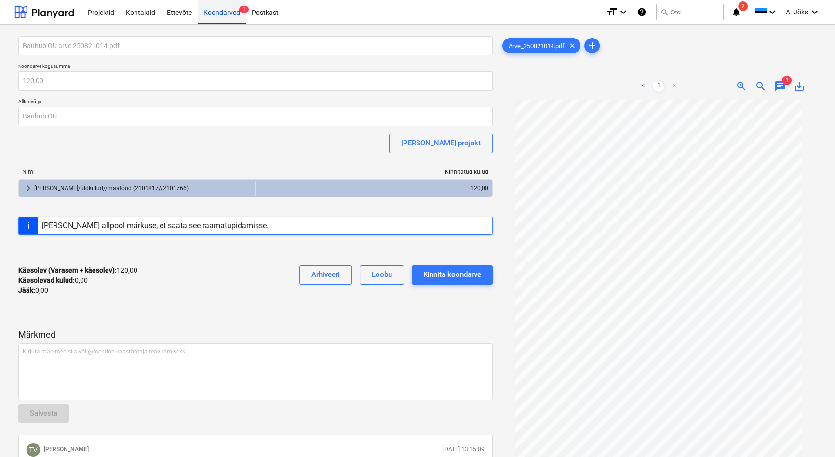
click at [223, 11] on div "Koondarved 1" at bounding box center [222, 12] width 48 height 25
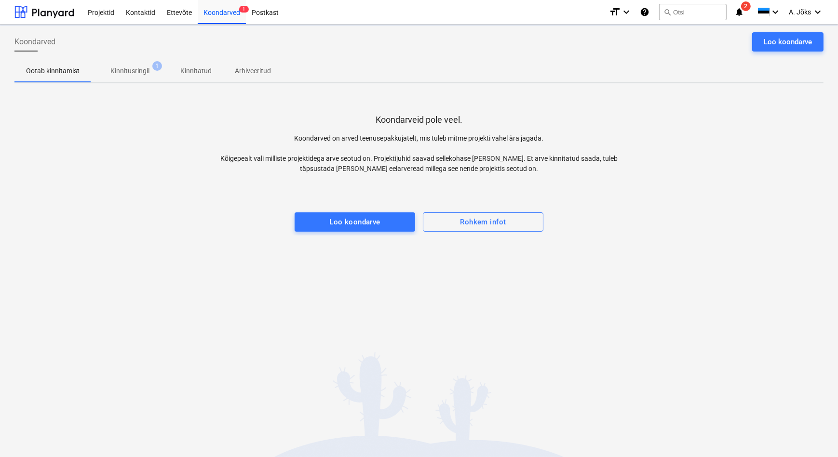
click at [656, 56] on div "Koondarved Loo koondarve" at bounding box center [418, 45] width 809 height 27
